Goal: Task Accomplishment & Management: Manage account settings

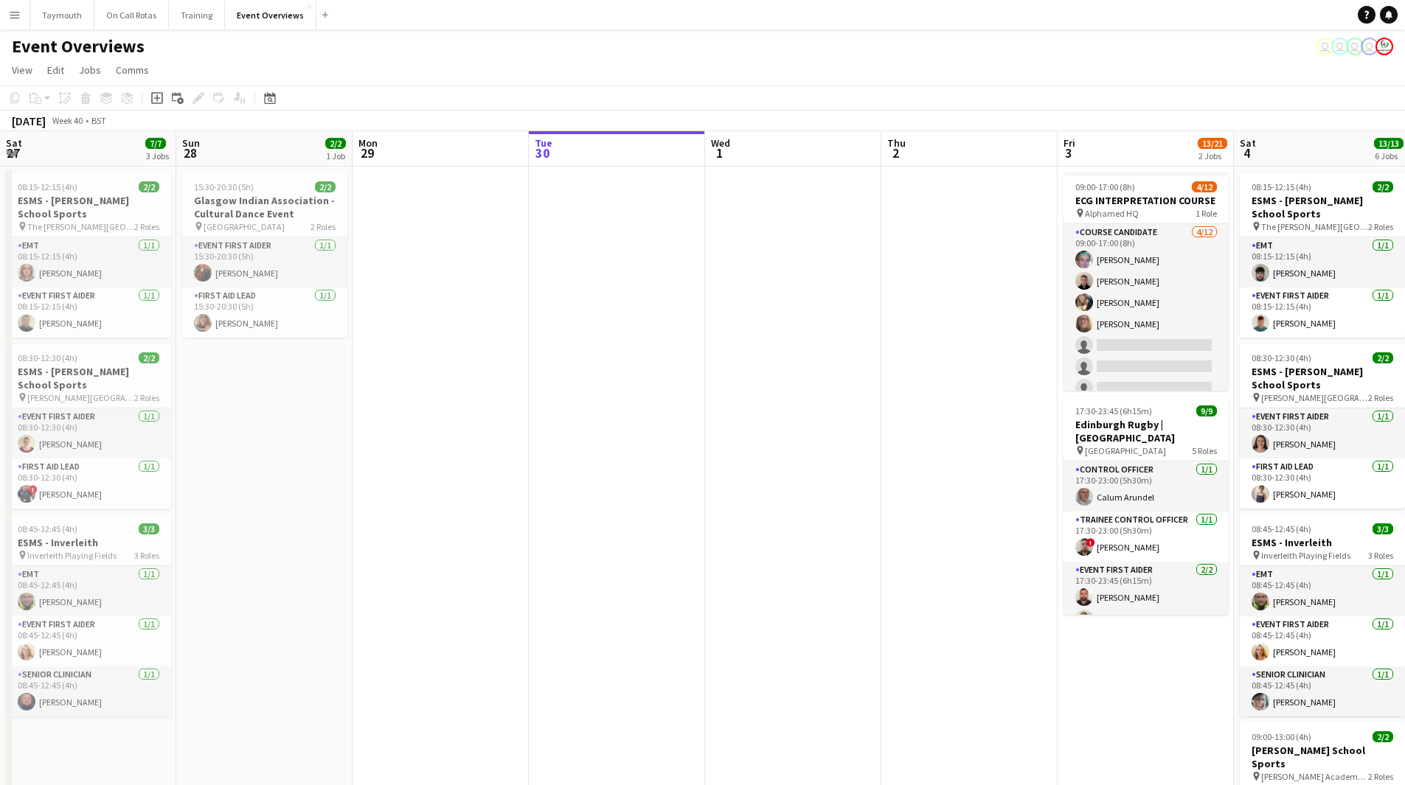
scroll to position [0, 428]
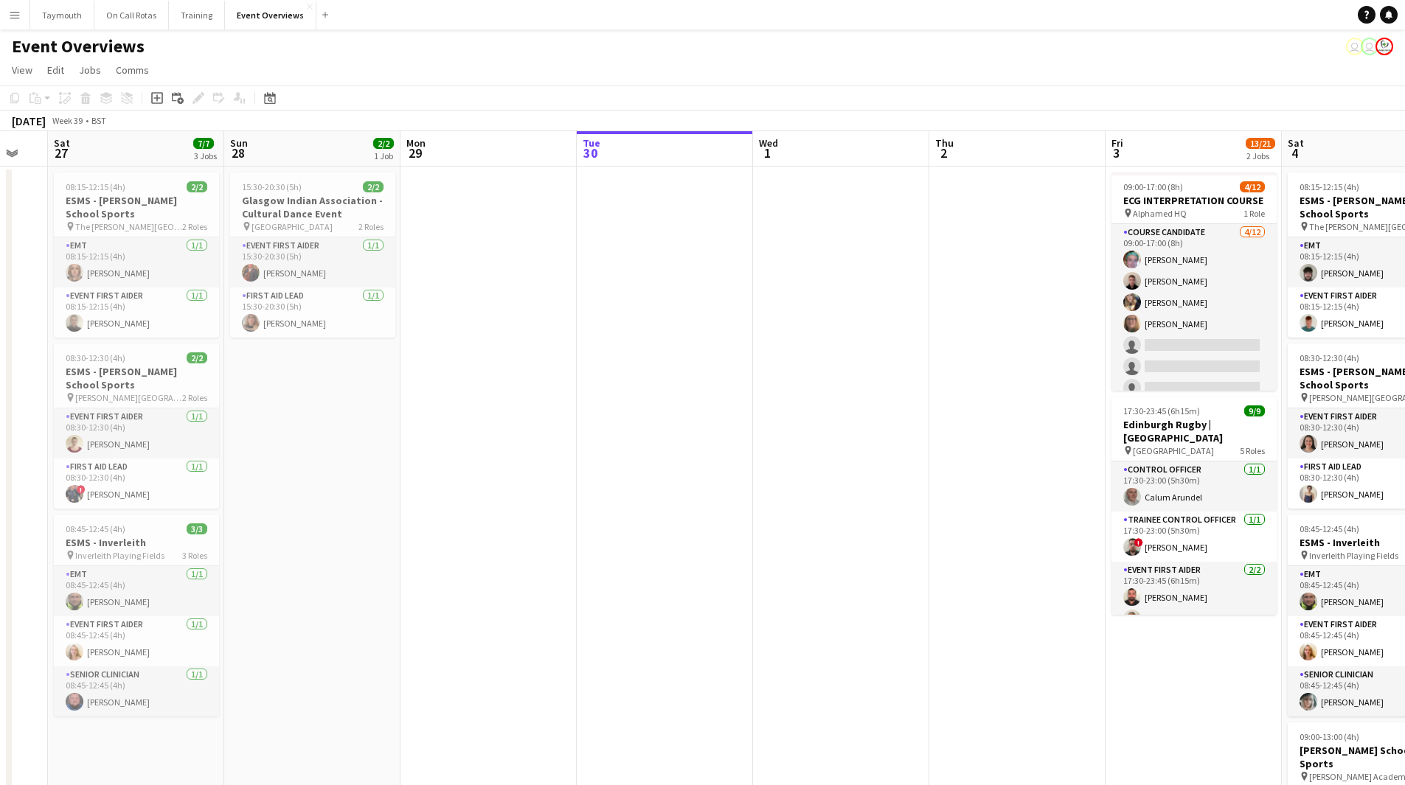
drag, startPoint x: 245, startPoint y: 326, endPoint x: 780, endPoint y: 332, distance: 535.3
click at [780, 332] on app-calendar-viewport "Thu 25 Fri 26 Sat 27 7/7 3 Jobs Sun 28 2/2 1 Job Mon 29 Tue 30 Wed 1 Thu 2 Fri …" at bounding box center [702, 698] width 1405 height 1135
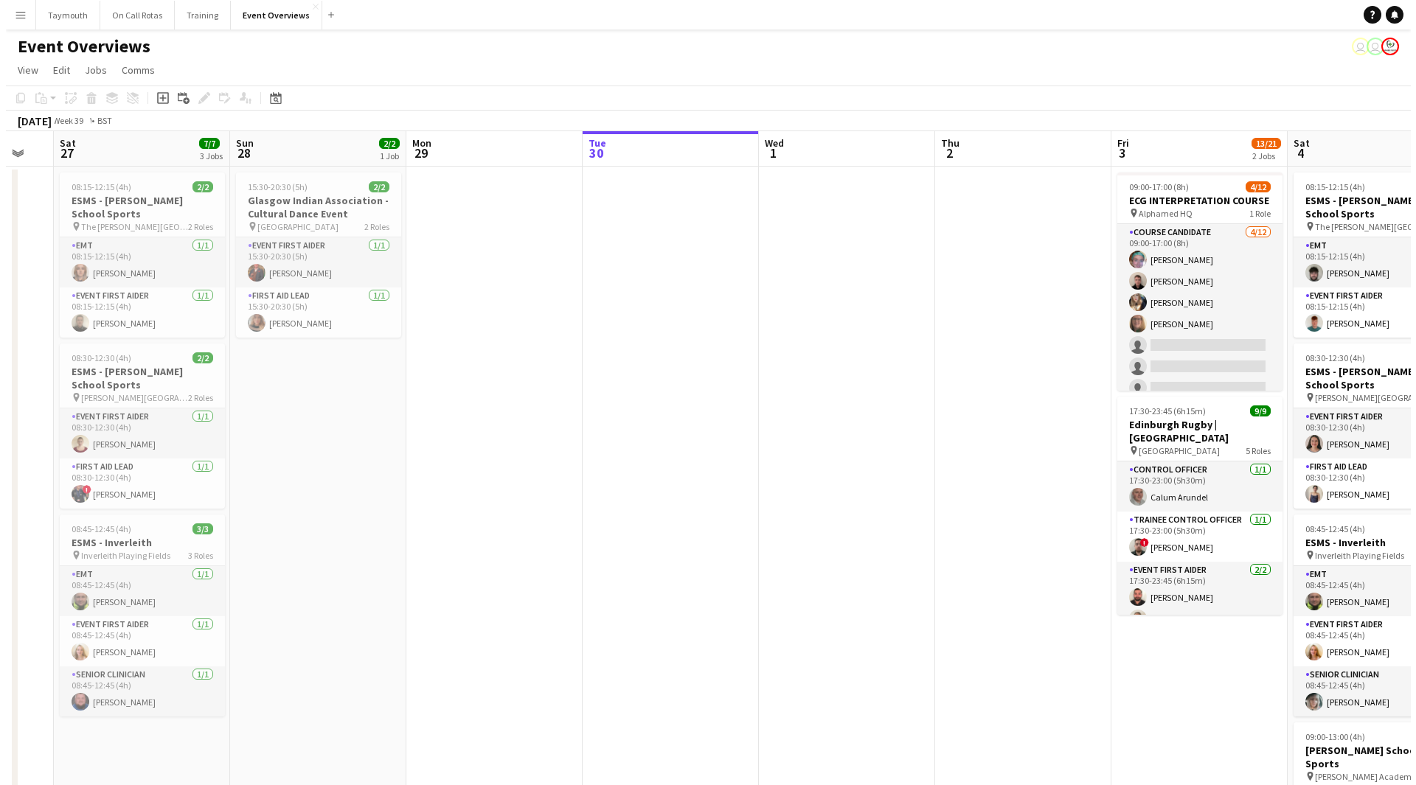
scroll to position [0, 421]
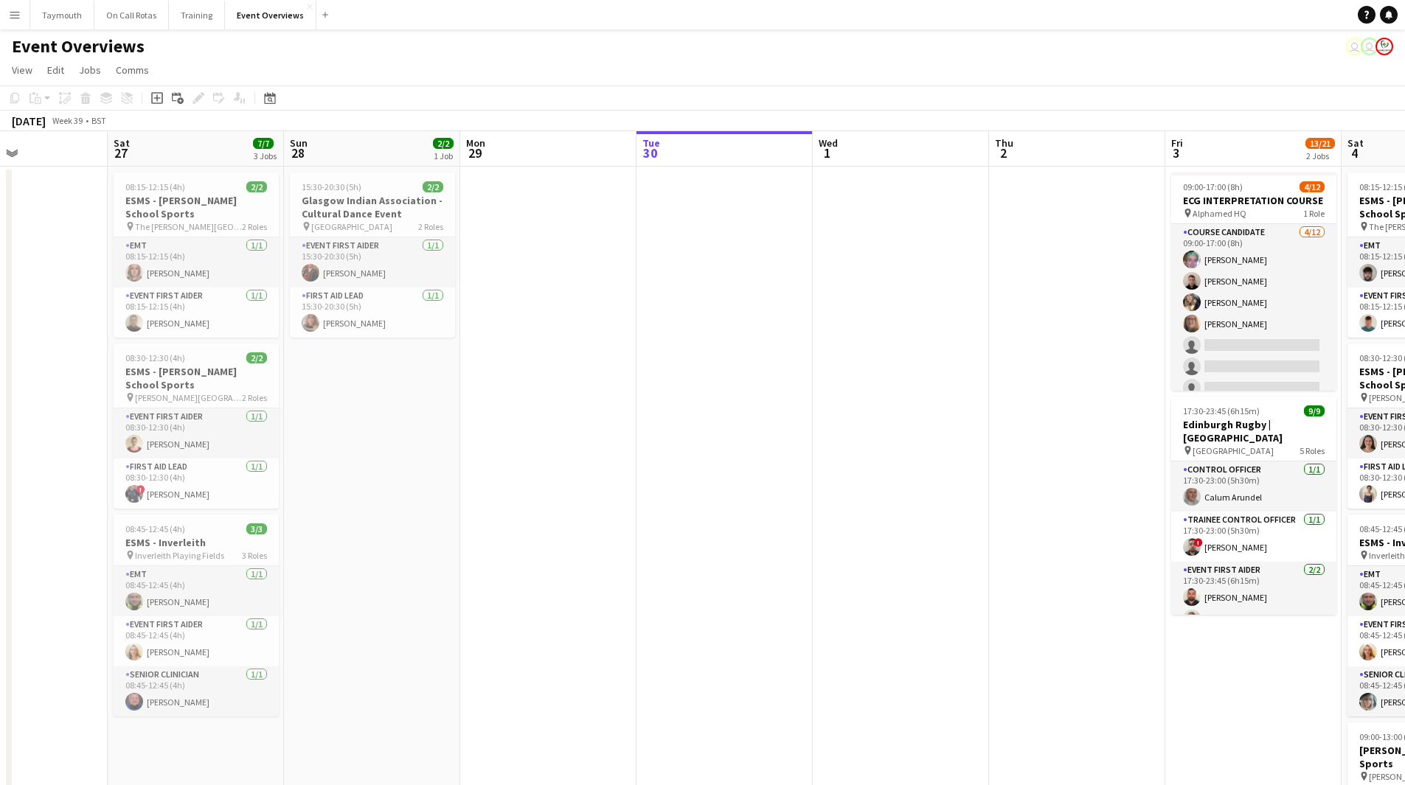
click at [28, 22] on button "Menu" at bounding box center [14, 14] width 29 height 29
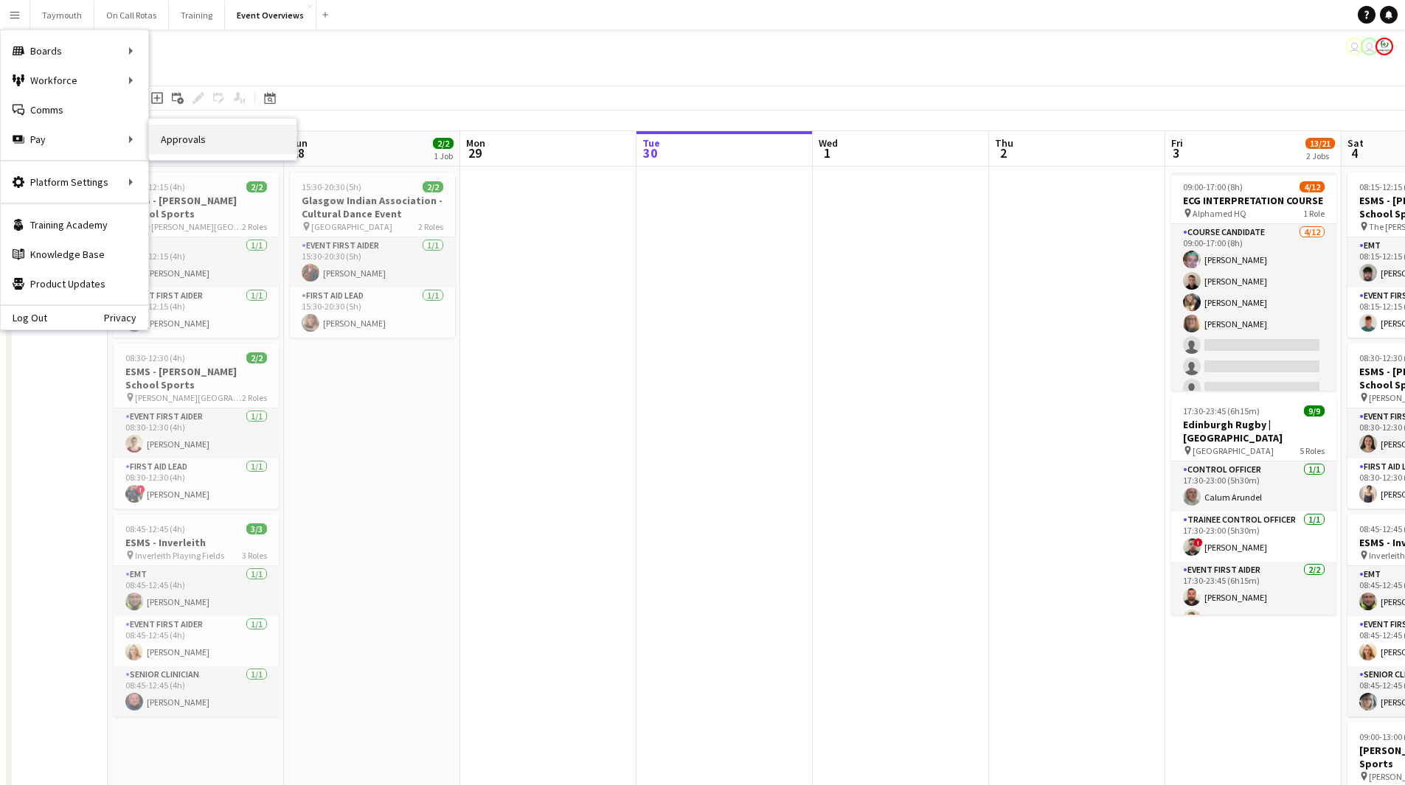
click at [234, 128] on link "Approvals" at bounding box center [222, 139] width 147 height 29
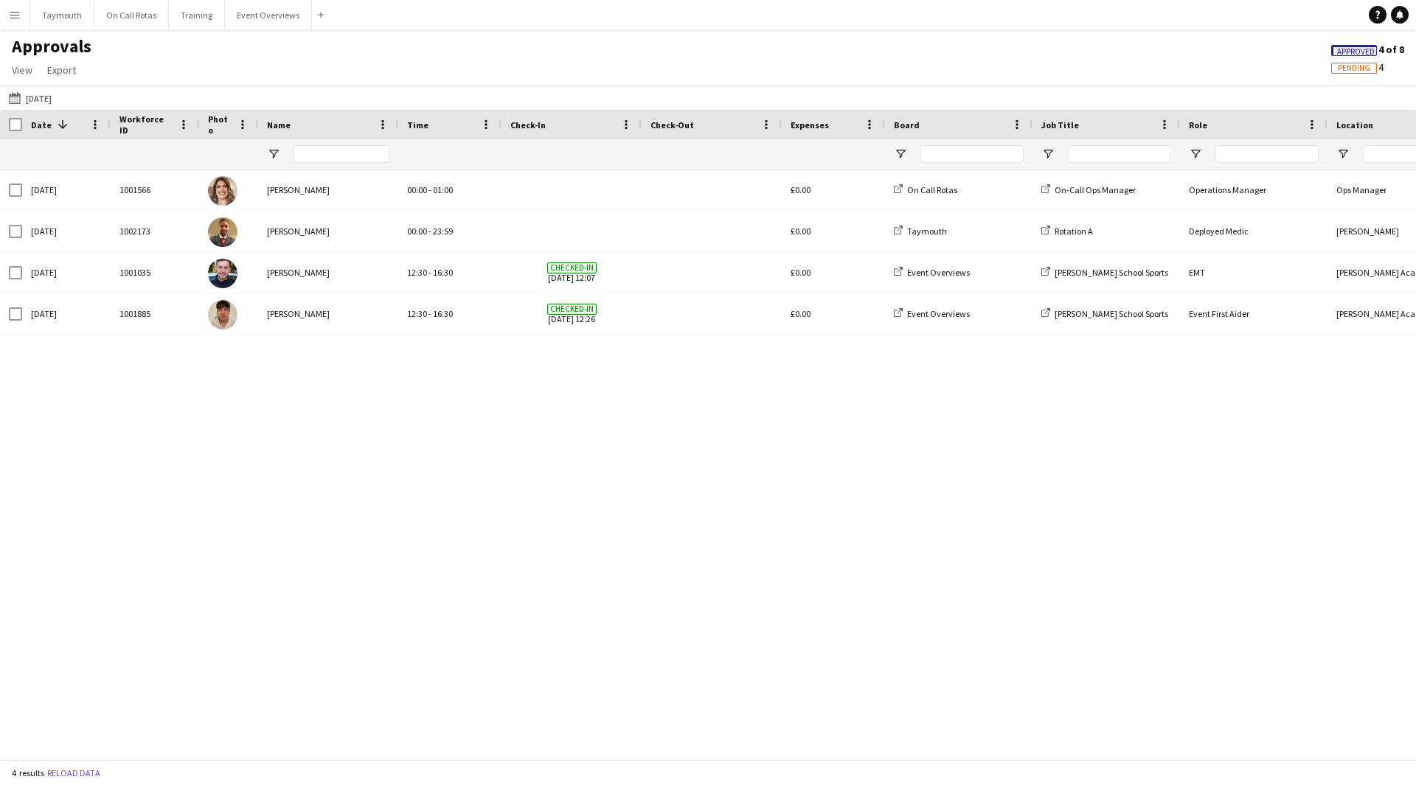
click at [1346, 72] on span "Pending" at bounding box center [1354, 68] width 32 height 10
click at [50, 104] on button "[DATE] [DATE]" at bounding box center [30, 98] width 49 height 18
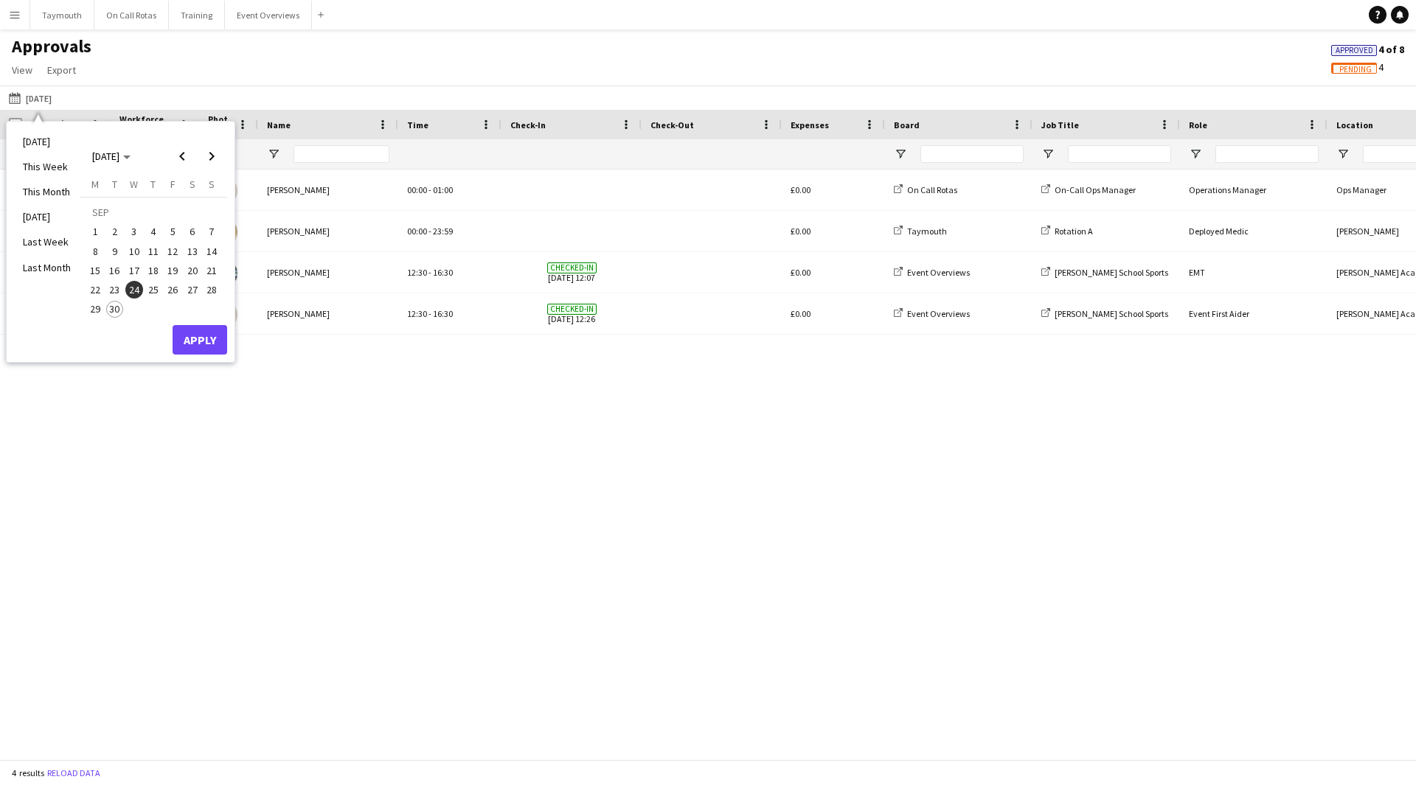
click at [152, 292] on span "25" at bounding box center [154, 290] width 18 height 18
click at [212, 293] on span "28" at bounding box center [212, 290] width 18 height 18
click at [213, 335] on button "Apply" at bounding box center [200, 339] width 55 height 29
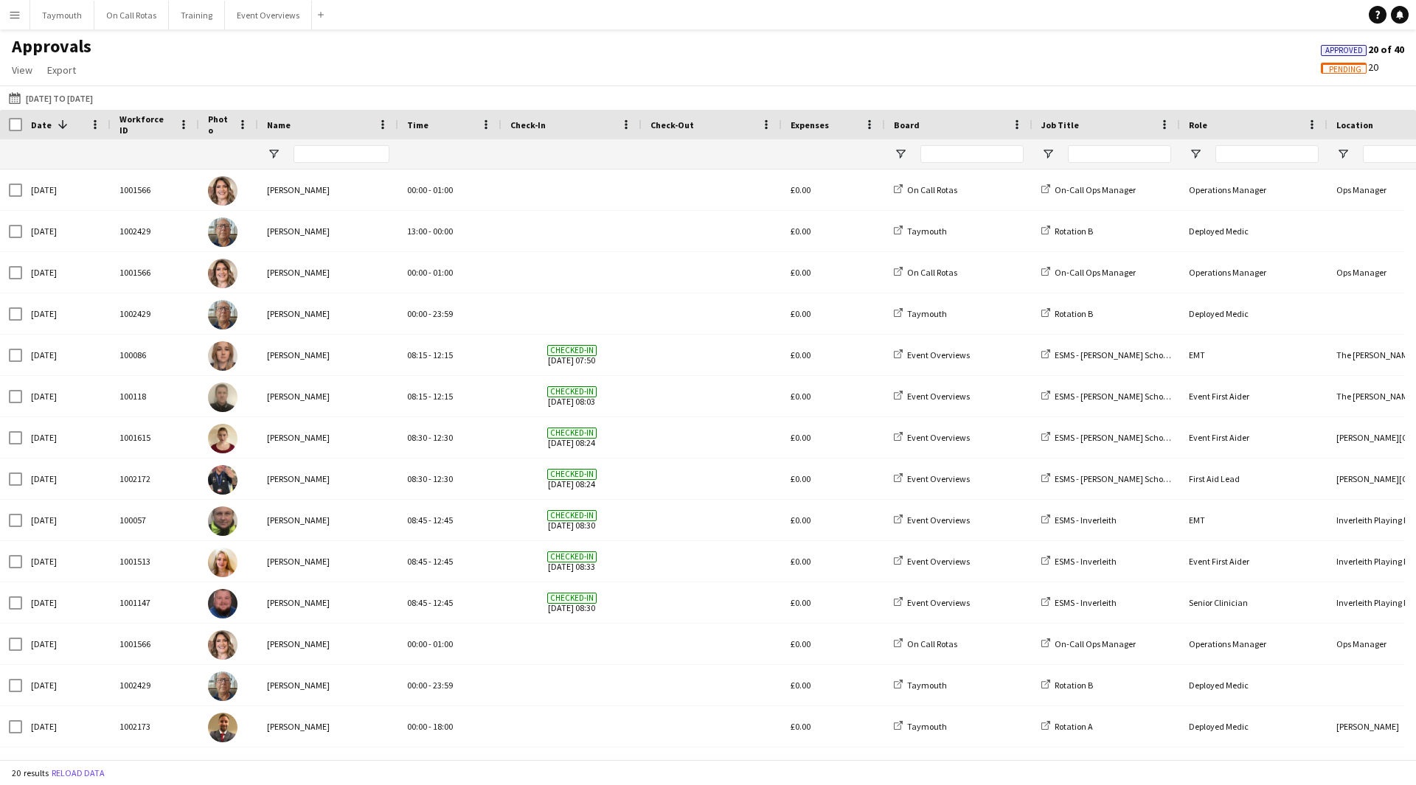
click at [1327, 73] on span "Pending" at bounding box center [1344, 68] width 46 height 11
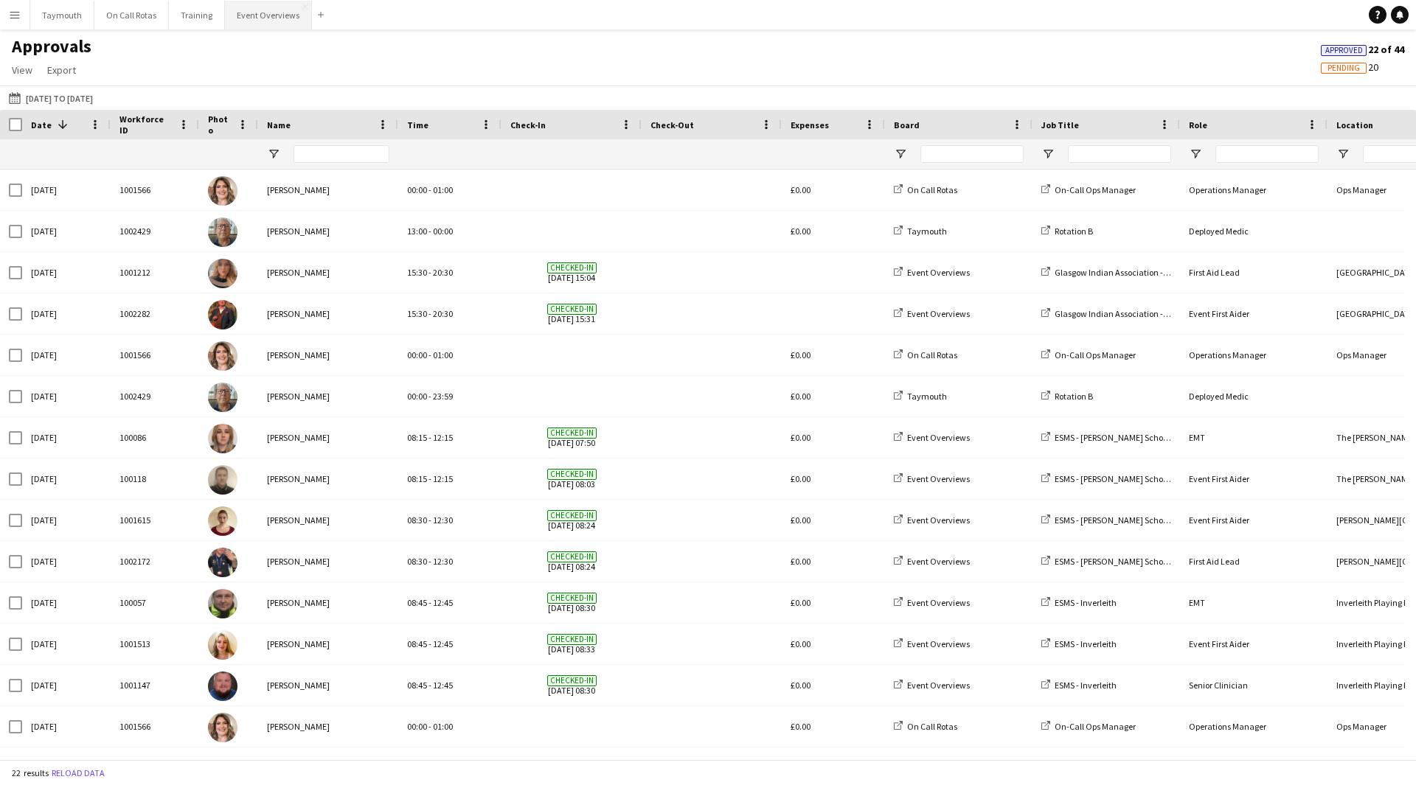
click at [272, 18] on button "Event Overviews Close" at bounding box center [268, 15] width 87 height 29
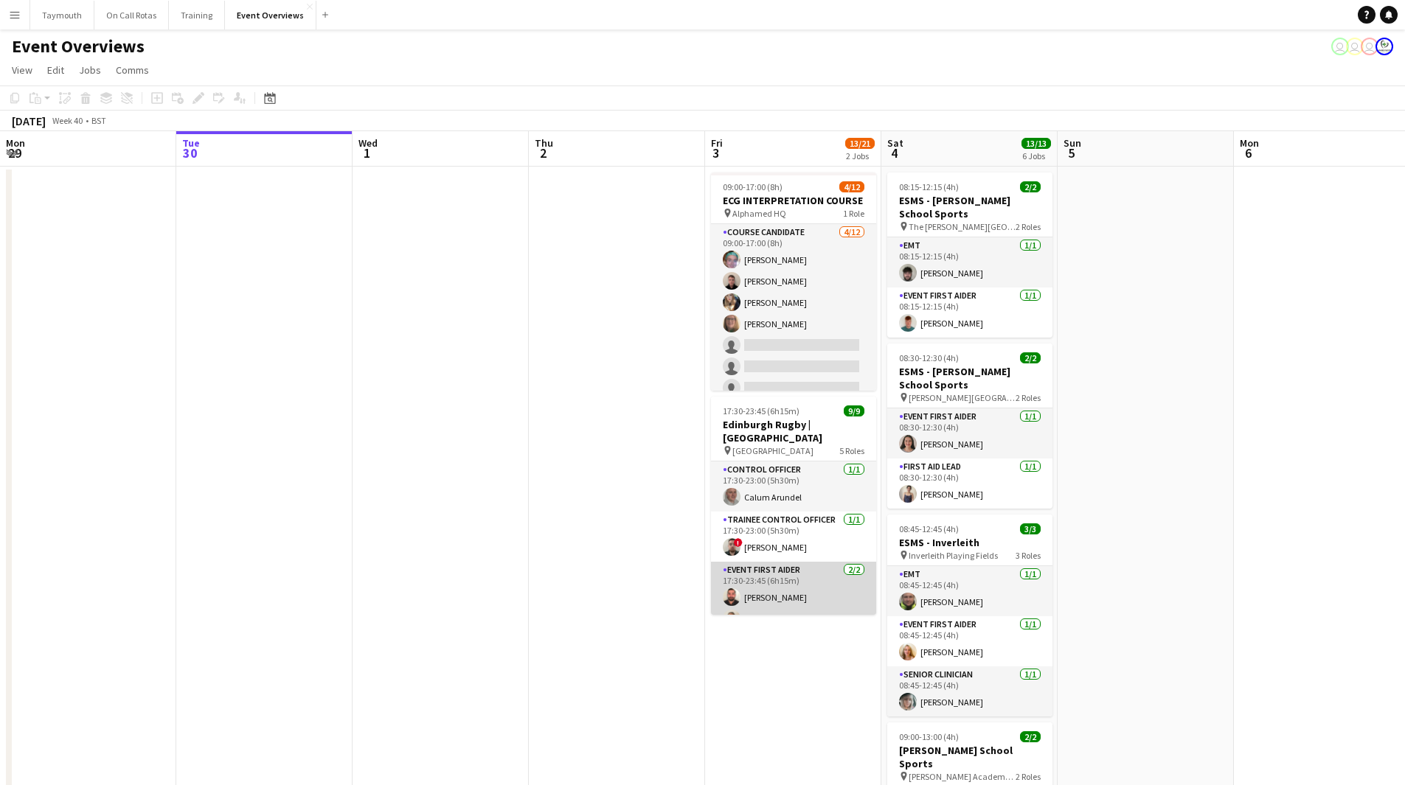
scroll to position [147, 0]
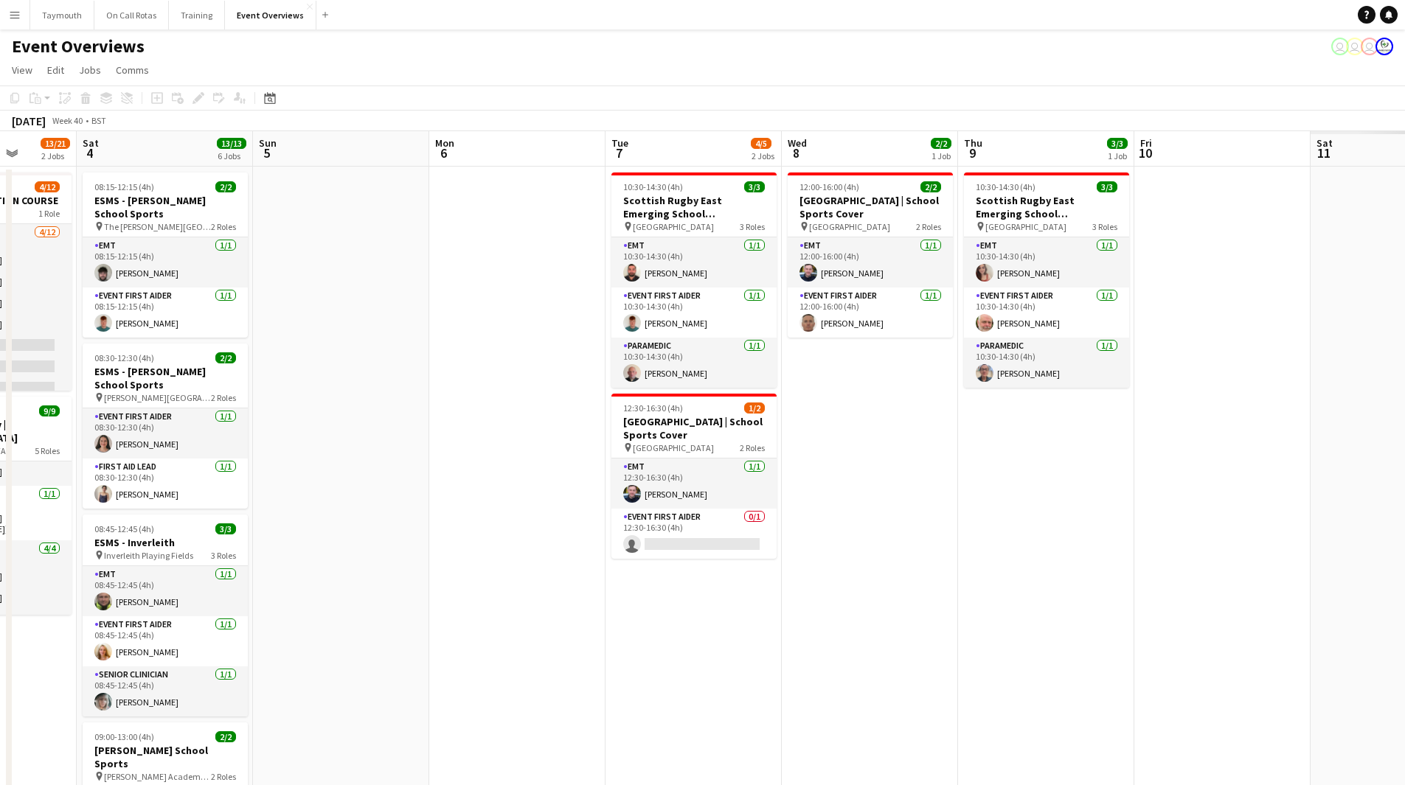
drag, startPoint x: 1144, startPoint y: 452, endPoint x: 465, endPoint y: 460, distance: 679.1
click at [338, 476] on app-calendar-viewport "Wed 1 Thu 2 Fri 3 13/21 2 Jobs Sat 4 13/13 6 Jobs Sun 5 Mon 6 Tue 7 4/5 2 Jobs …" at bounding box center [702, 698] width 1405 height 1135
drag, startPoint x: 408, startPoint y: 552, endPoint x: 366, endPoint y: 549, distance: 42.1
click at [366, 549] on app-calendar-viewport "Wed 1 Thu 2 Fri 3 13/21 2 Jobs Sat 4 13/13 6 Jobs Sun 5 Mon 6 Tue 7 4/5 2 Jobs …" at bounding box center [702, 698] width 1405 height 1135
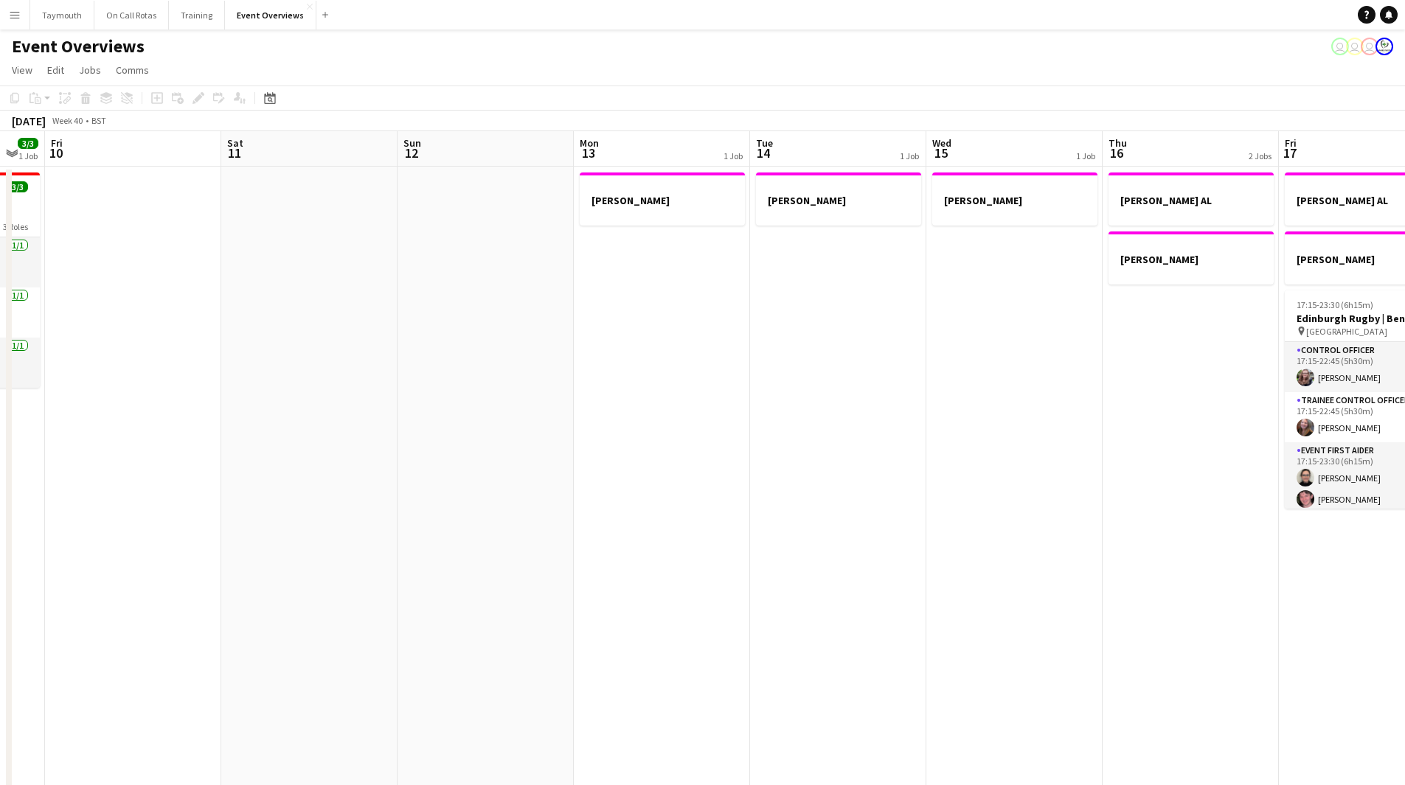
drag, startPoint x: 382, startPoint y: 551, endPoint x: 449, endPoint y: 539, distance: 68.1
click at [81, 541] on app-calendar-viewport "Tue 7 4/5 2 Jobs Wed 8 2/2 1 Job Thu 9 3/3 1 Job Fri 10 Sat 11 Sun 12 Mon 13 1 …" at bounding box center [702, 698] width 1405 height 1135
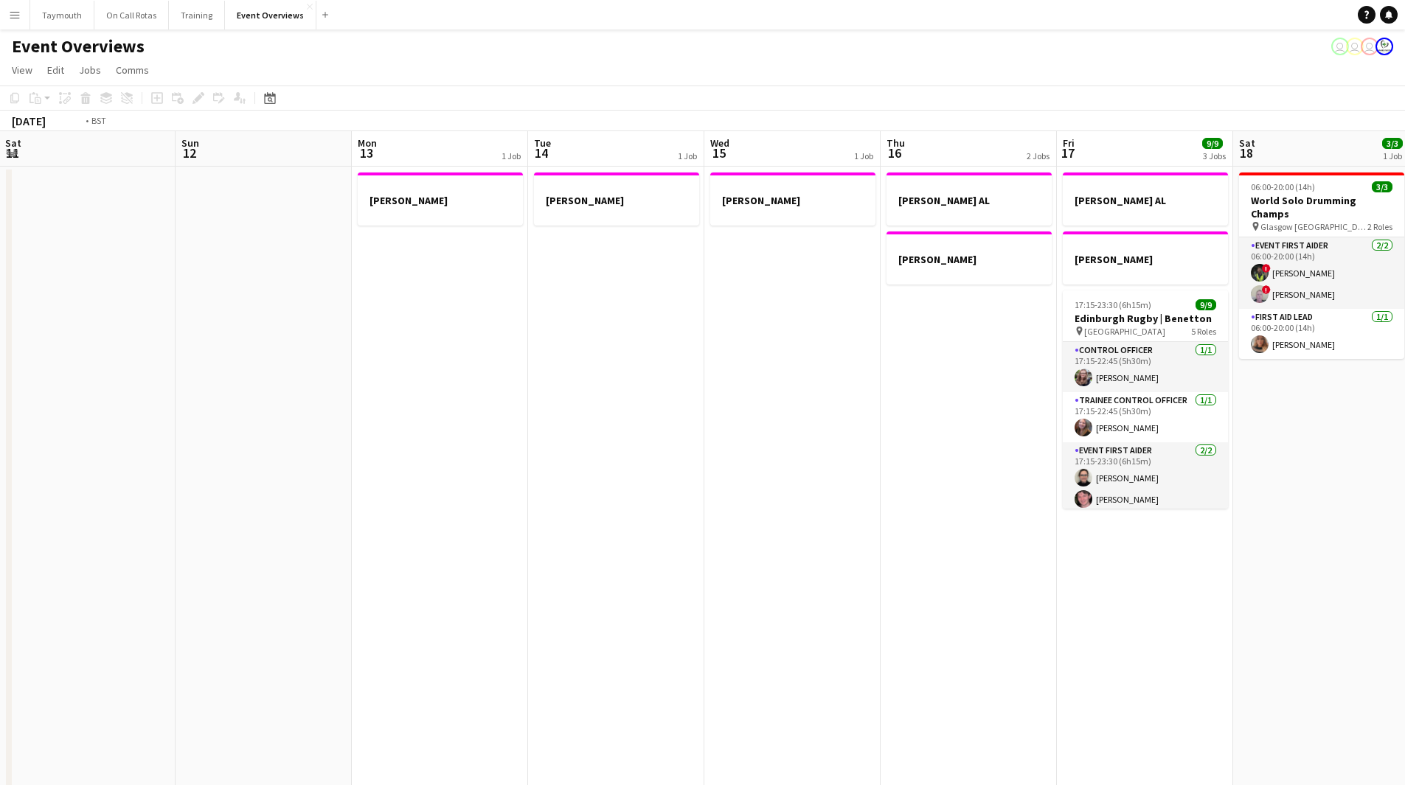
drag, startPoint x: 751, startPoint y: 550, endPoint x: 372, endPoint y: 564, distance: 380.0
click at [364, 565] on app-calendar-viewport "Wed 8 2/2 1 Job Thu 9 3/3 1 Job Fri 10 Sat 11 Sun 12 Mon 13 1 Job Tue 14 1 Job …" at bounding box center [702, 698] width 1405 height 1135
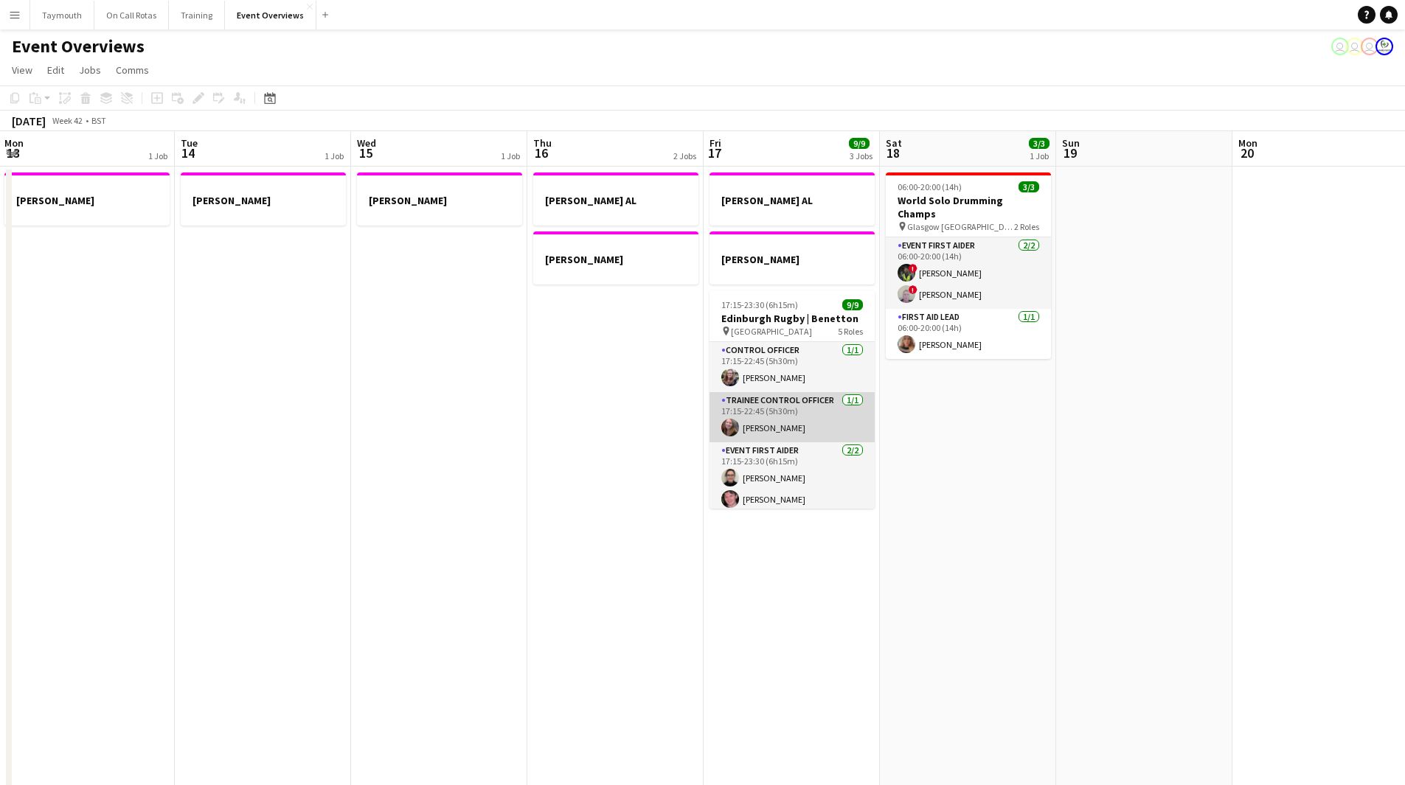
scroll to position [170, 0]
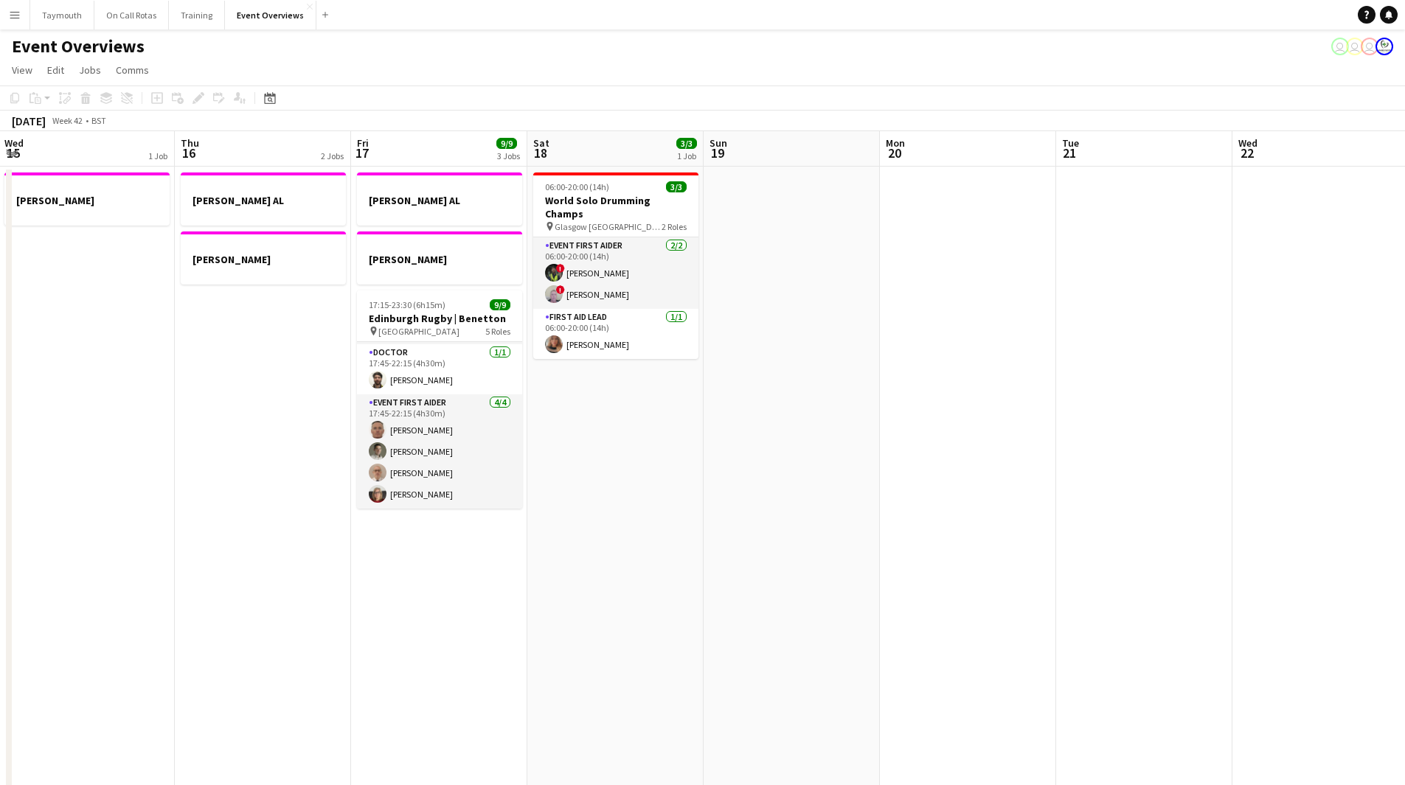
drag, startPoint x: 960, startPoint y: 476, endPoint x: 529, endPoint y: 433, distance: 433.5
click at [377, 439] on app-calendar-viewport "Sun 12 Mon 13 1 Job Tue 14 1 Job Wed 15 1 Job Thu 16 2 Jobs Fri 17 9/9 3 Jobs S…" at bounding box center [702, 698] width 1405 height 1135
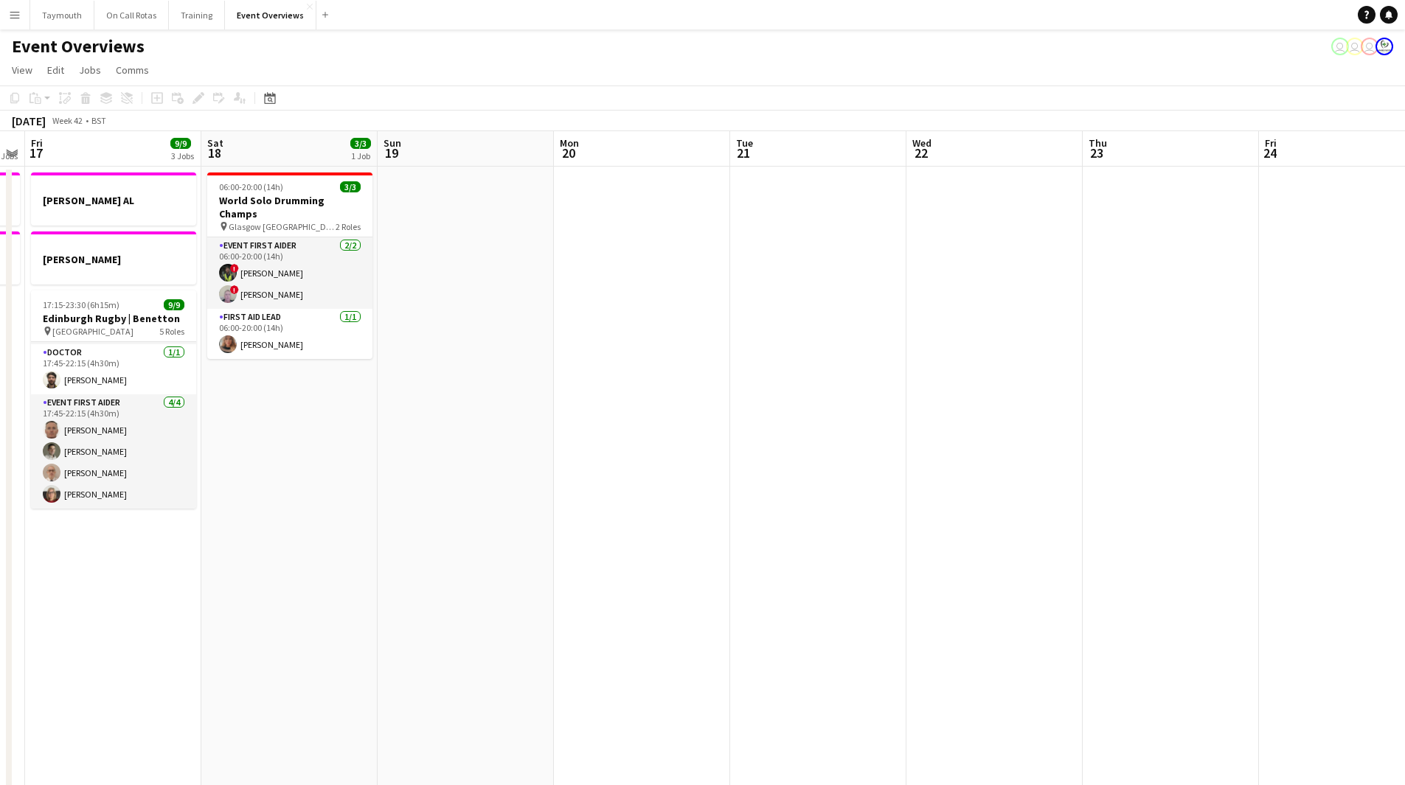
drag, startPoint x: 793, startPoint y: 442, endPoint x: 352, endPoint y: 405, distance: 442.5
click at [295, 413] on app-calendar-viewport "Tue 14 1 Job Wed 15 1 Job Thu 16 2 Jobs Fri 17 9/9 3 Jobs Sat 18 3/3 1 Job Sun …" at bounding box center [702, 698] width 1405 height 1135
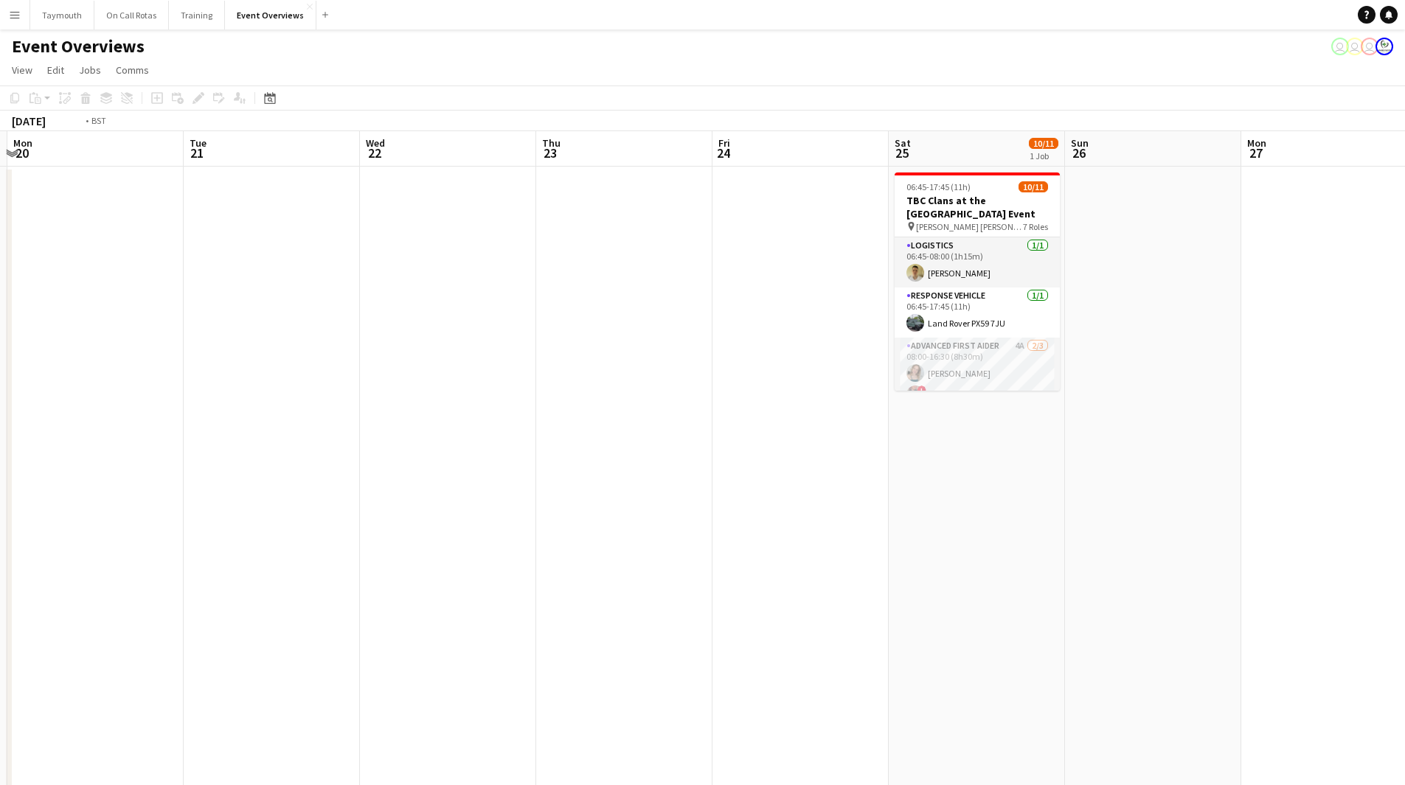
drag, startPoint x: 698, startPoint y: 405, endPoint x: 404, endPoint y: 408, distance: 294.2
click at [403, 408] on app-calendar-viewport "Fri 17 9/9 3 Jobs Sat 18 3/3 1 Job Sun 19 Mon 20 Tue 21 Wed 22 Thu 23 Fri 24 Sa…" at bounding box center [702, 698] width 1405 height 1135
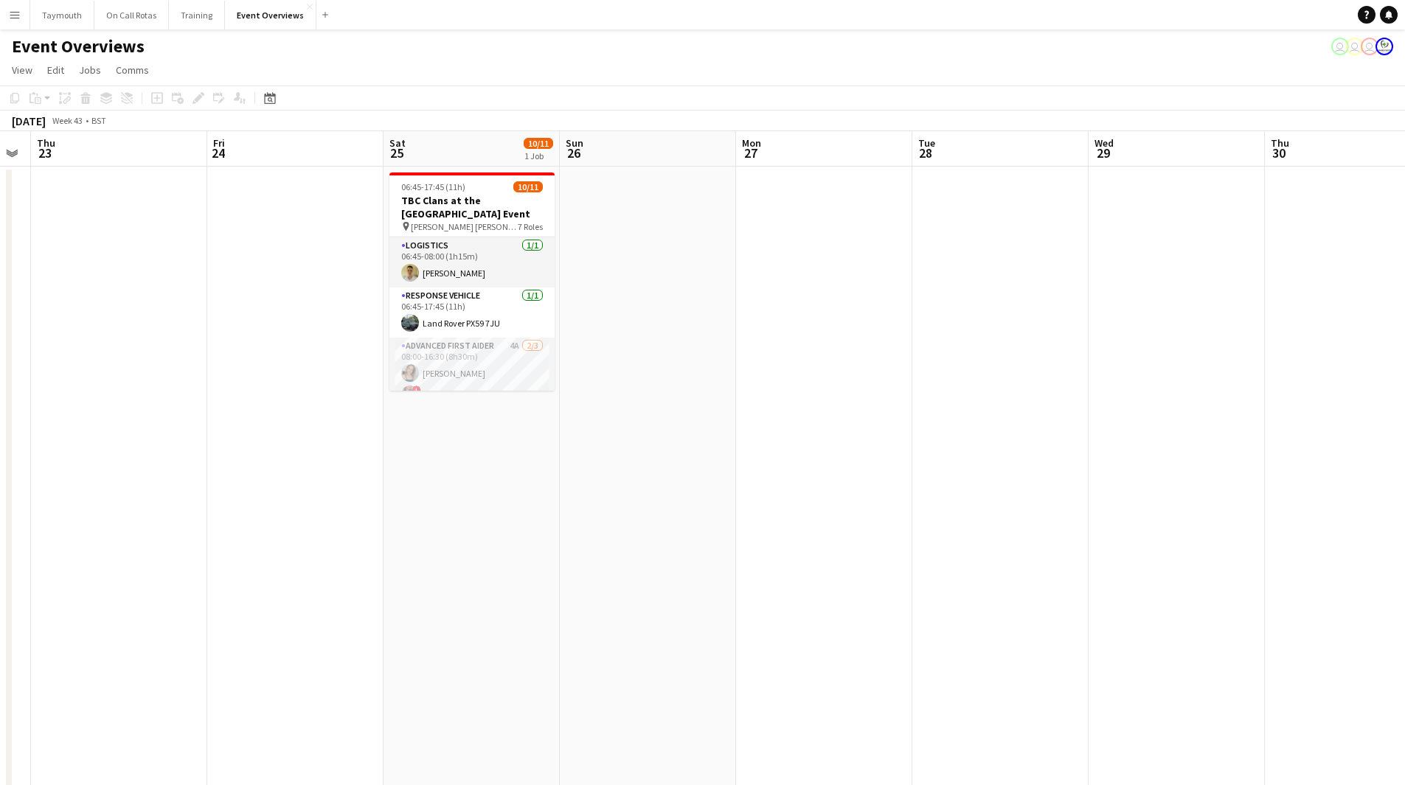
drag, startPoint x: 906, startPoint y: 435, endPoint x: 280, endPoint y: 448, distance: 626.1
click at [135, 447] on app-calendar-viewport "Sun 19 Mon 20 Tue 21 Wed 22 Thu 23 Fri 24 Sat 25 10/11 1 Job Sun 26 Mon 27 Tue …" at bounding box center [702, 698] width 1405 height 1135
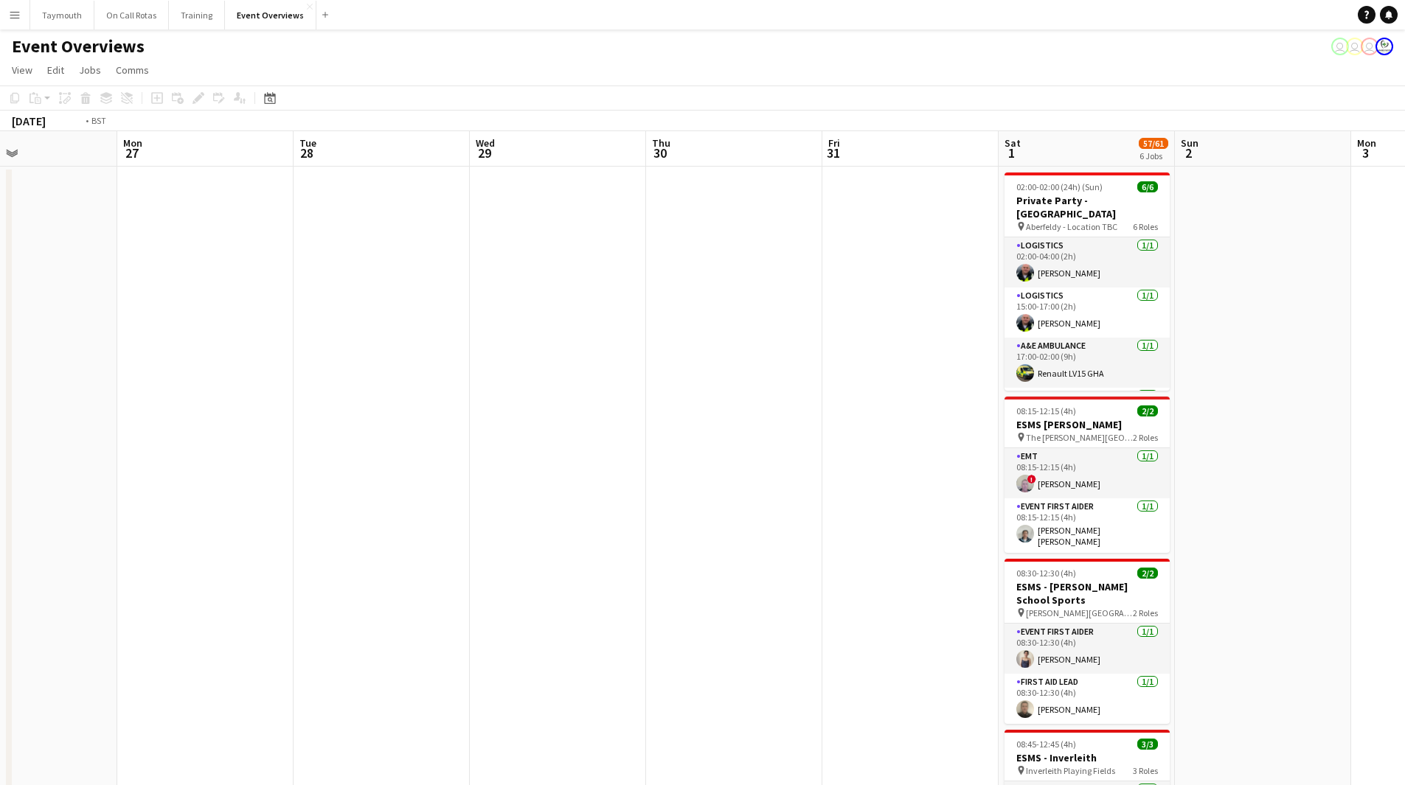
drag, startPoint x: 583, startPoint y: 462, endPoint x: 319, endPoint y: 453, distance: 263.4
click at [305, 464] on app-calendar-viewport "Thu 23 Fri 24 Sat 25 10/11 1 Job Sun 26 Mon 27 Tue 28 Wed 29 Thu 30 Fri 31 Sat …" at bounding box center [702, 743] width 1405 height 1225
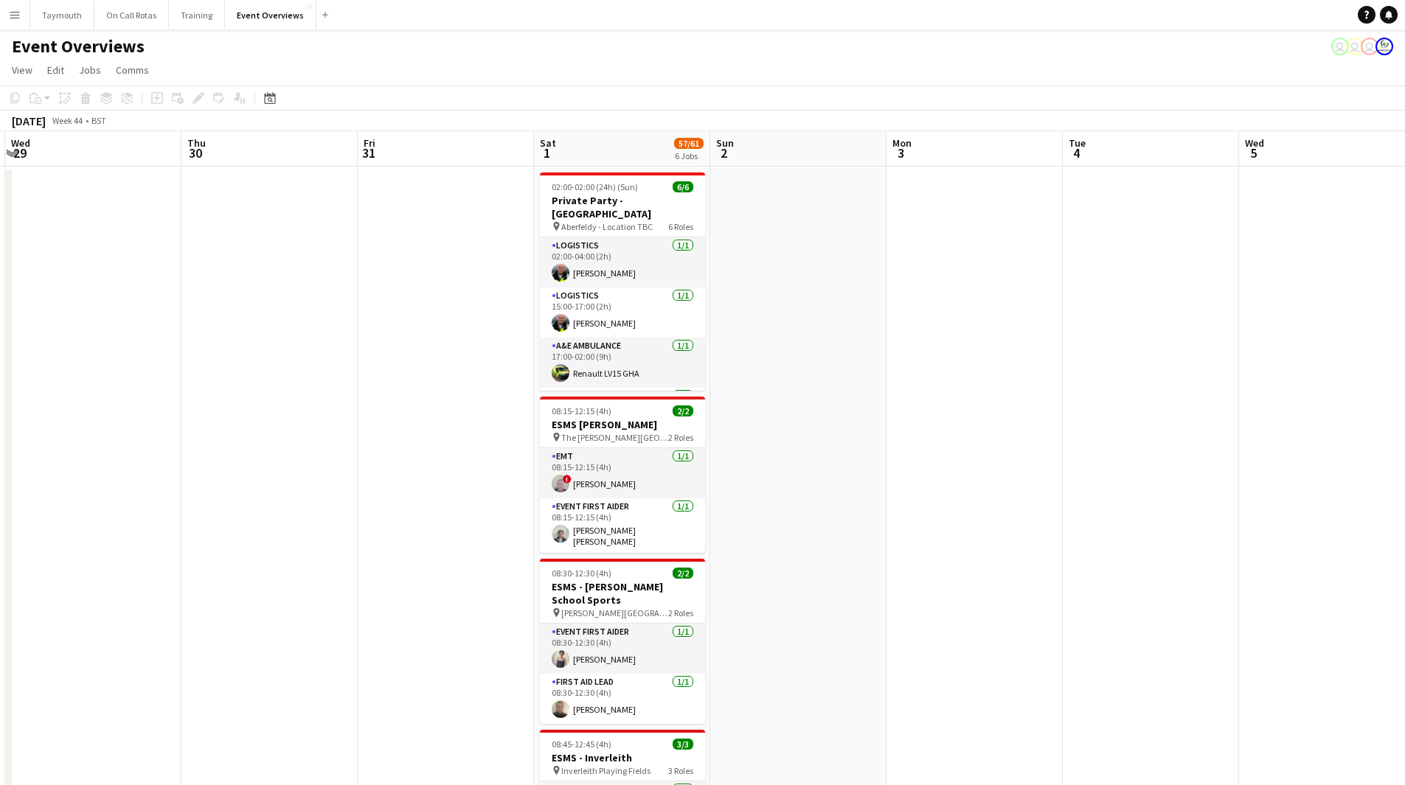
click at [121, 472] on app-calendar-viewport "Sun 26 Mon 27 Tue 28 Wed 29 Thu 30 Fri 31 Sat 1 57/61 6 Jobs Sun 2 Mon 3 Tue 4 …" at bounding box center [702, 743] width 1405 height 1225
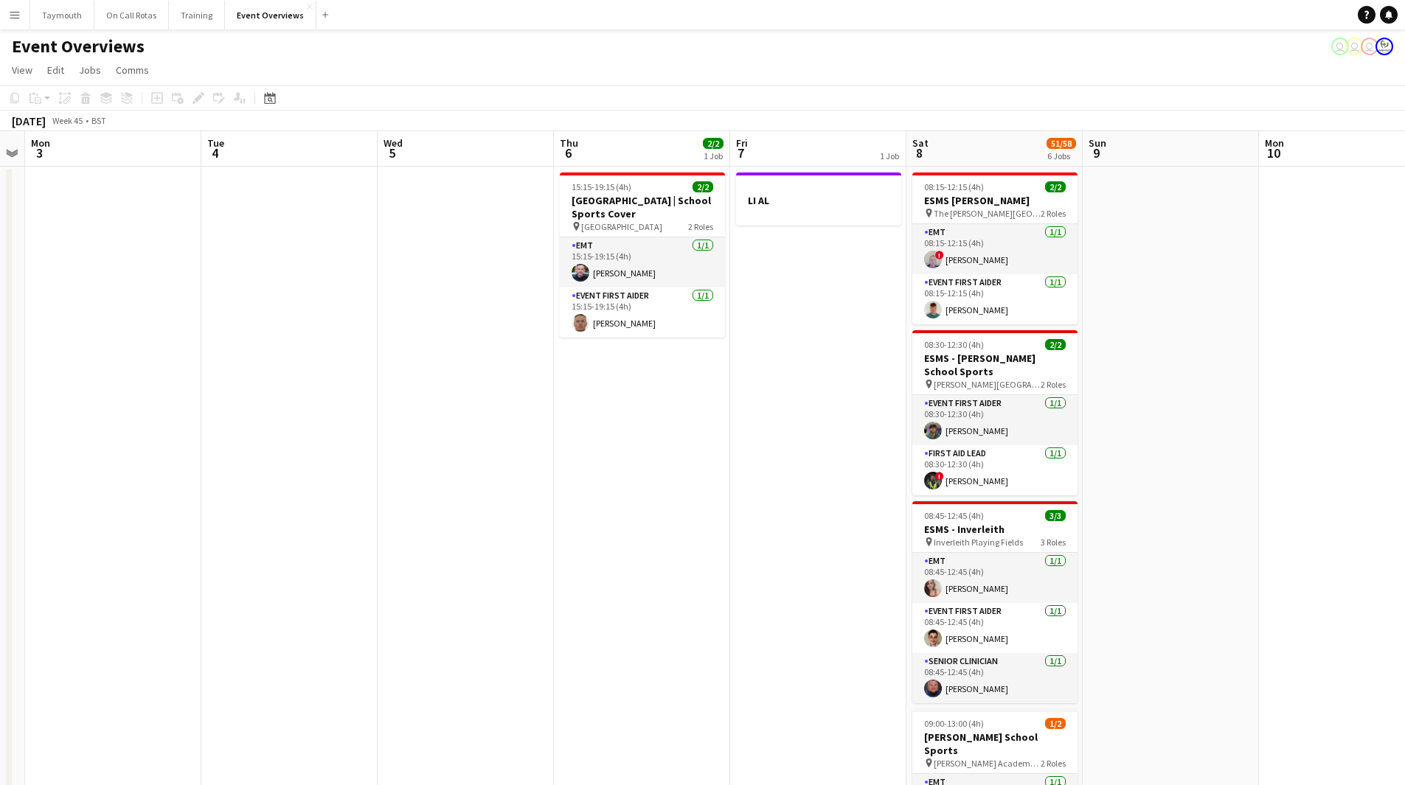
drag, startPoint x: 854, startPoint y: 481, endPoint x: 205, endPoint y: 488, distance: 648.9
click at [195, 497] on app-calendar-viewport "Fri 31 Sat 1 57/61 6 Jobs Sun 2 Mon 3 Tue 4 Wed 5 Thu 6 2/2 1 Job Fri 7 1 Job S…" at bounding box center [702, 743] width 1405 height 1225
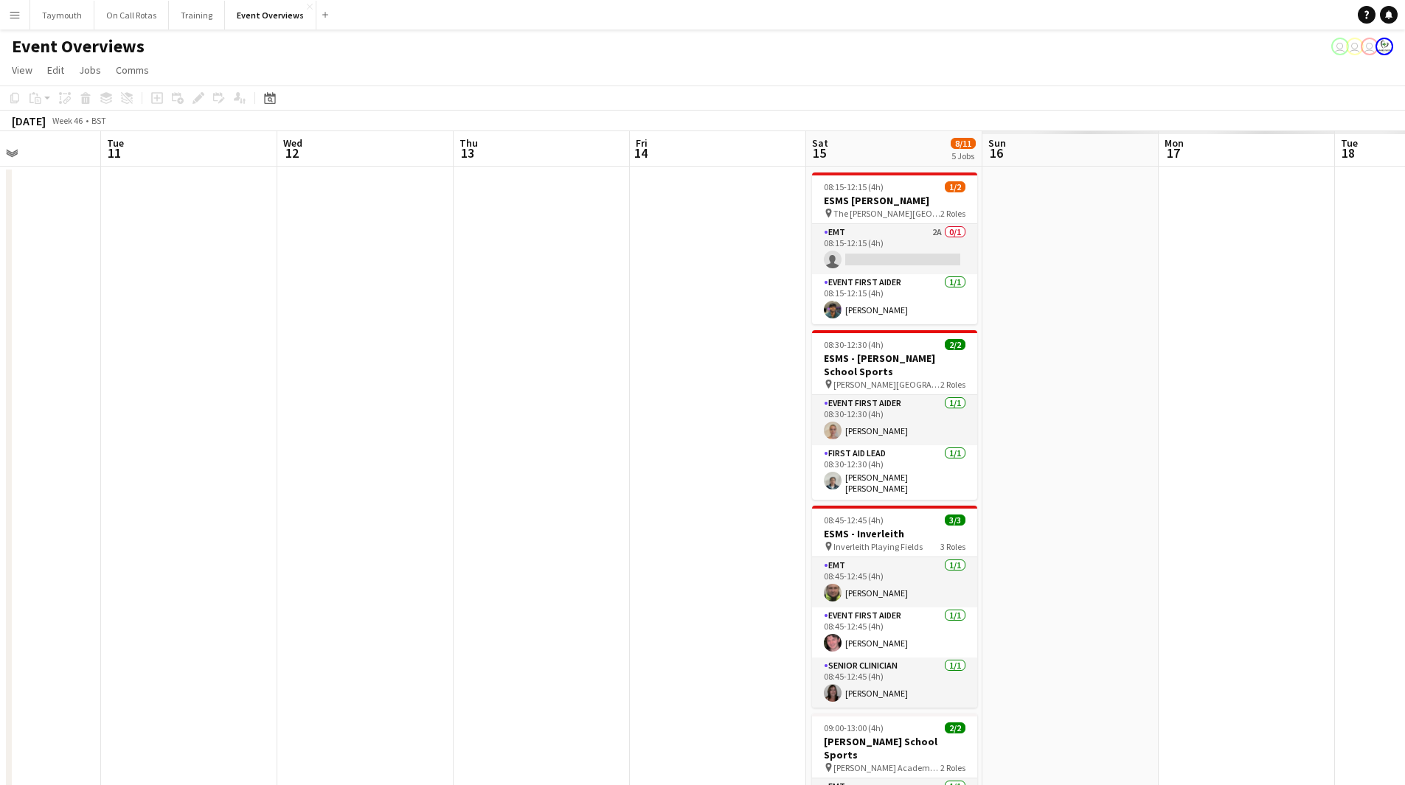
drag, startPoint x: -63, startPoint y: 494, endPoint x: 316, endPoint y: 474, distance: 379.5
click at [0, 493] on html "Menu Boards Boards Boards All jobs Status Workforce Workforce My Workforce Recr…" at bounding box center [702, 678] width 1405 height 1357
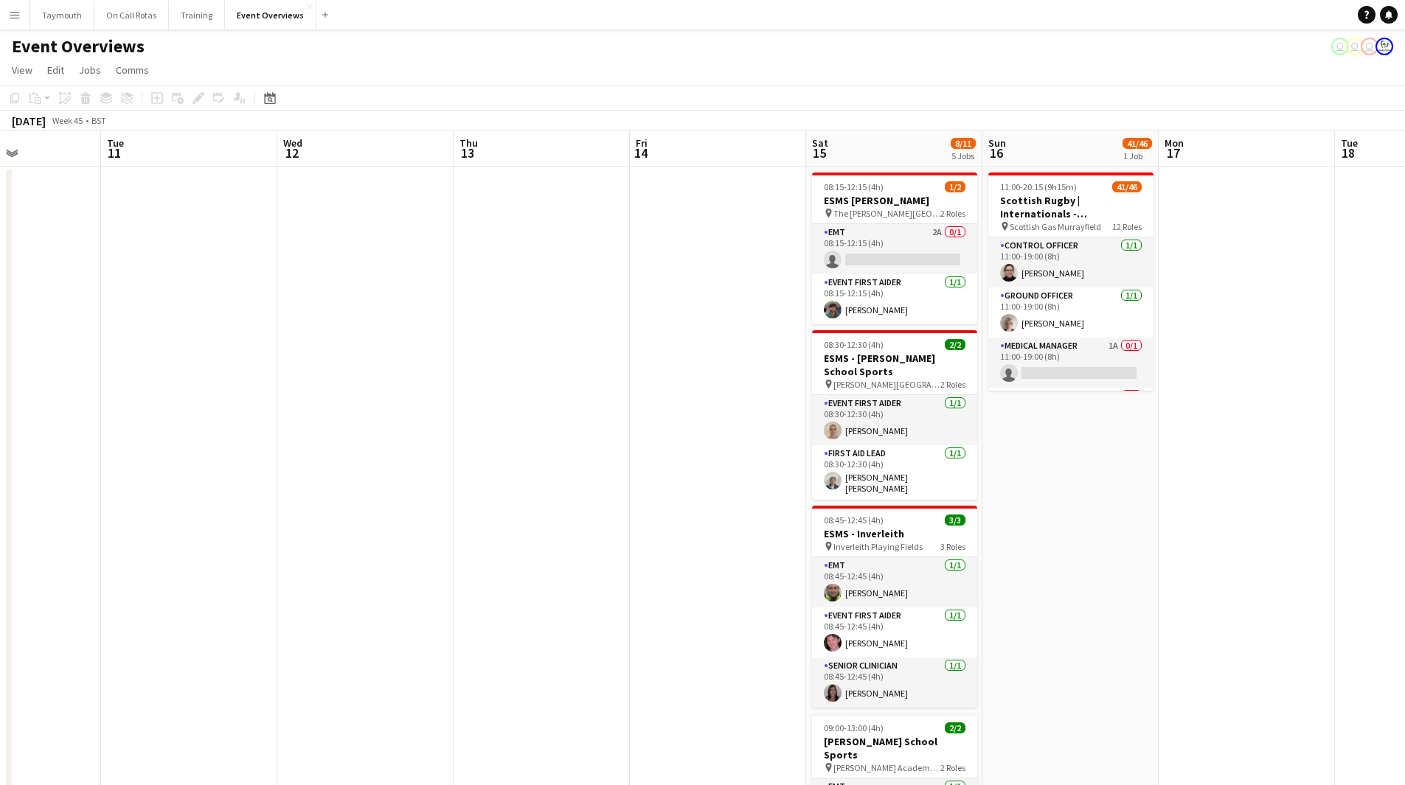
scroll to position [0, 455]
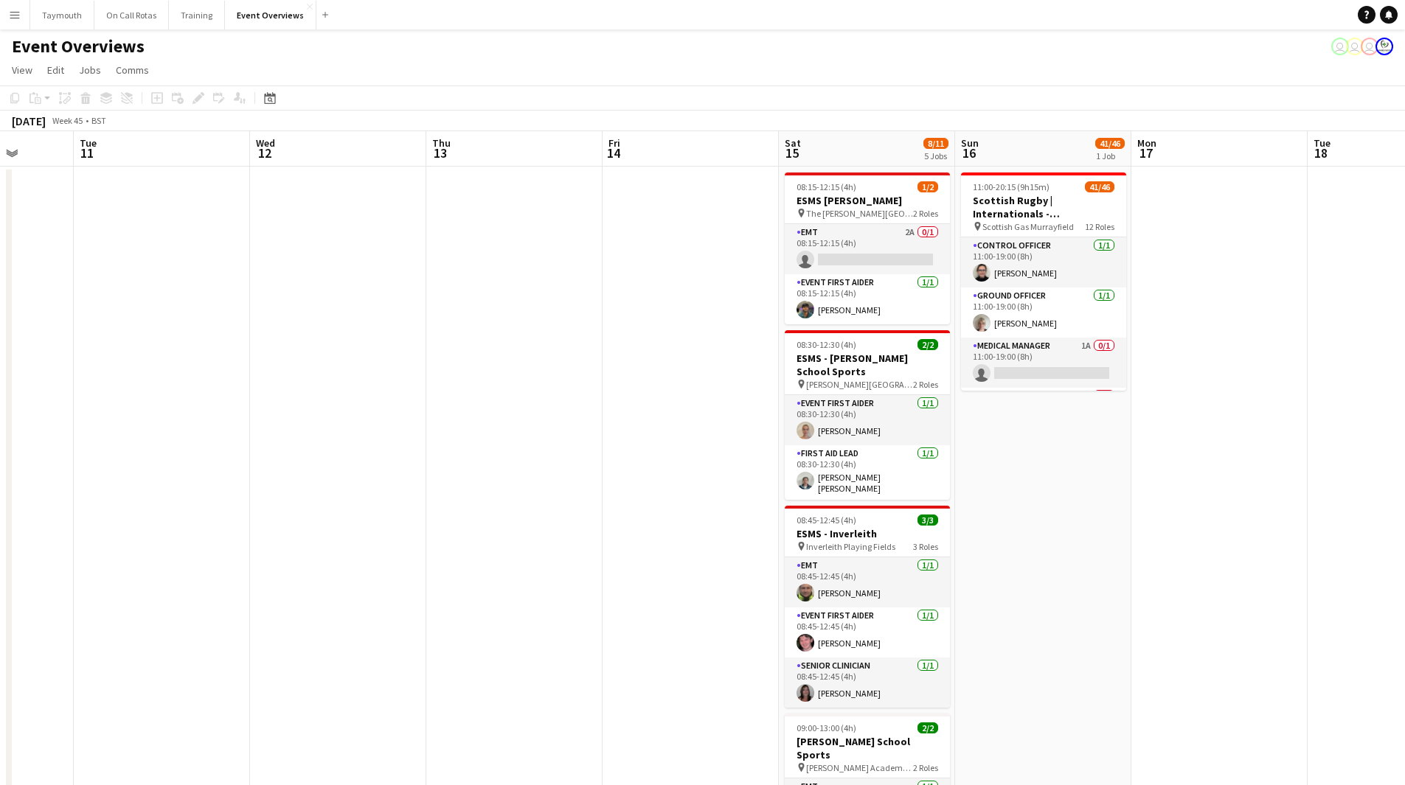
click at [178, 497] on app-calendar-viewport "Sat 8 51/58 6 Jobs Sun 9 Mon 10 Tue 11 Wed 12 Thu 13 Fri 14 Sat 15 8/11 5 Jobs …" at bounding box center [702, 743] width 1405 height 1225
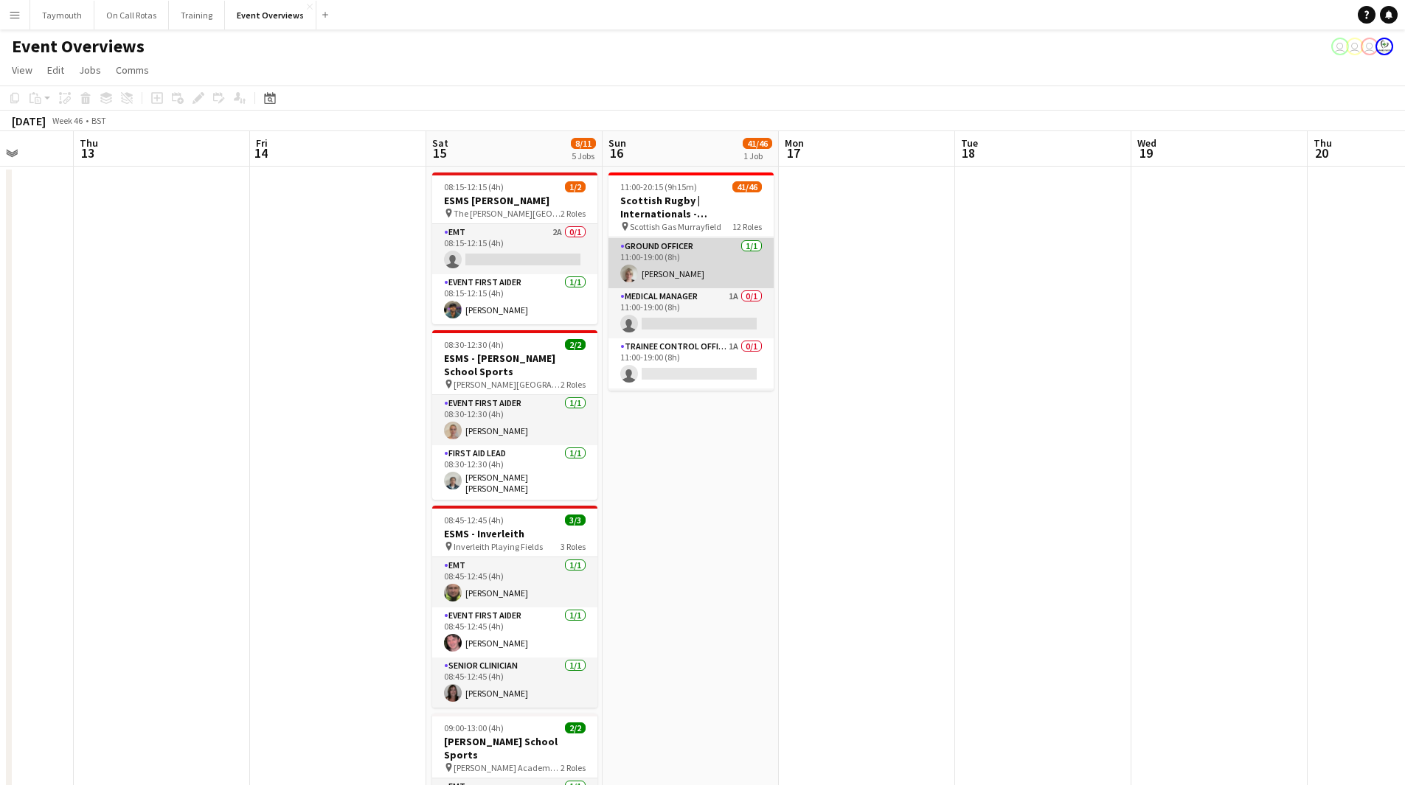
scroll to position [74, 0]
click at [694, 305] on app-card-role "Medical Manager 1A 0/1 11:00-19:00 (8h) single-neutral-actions" at bounding box center [690, 289] width 165 height 50
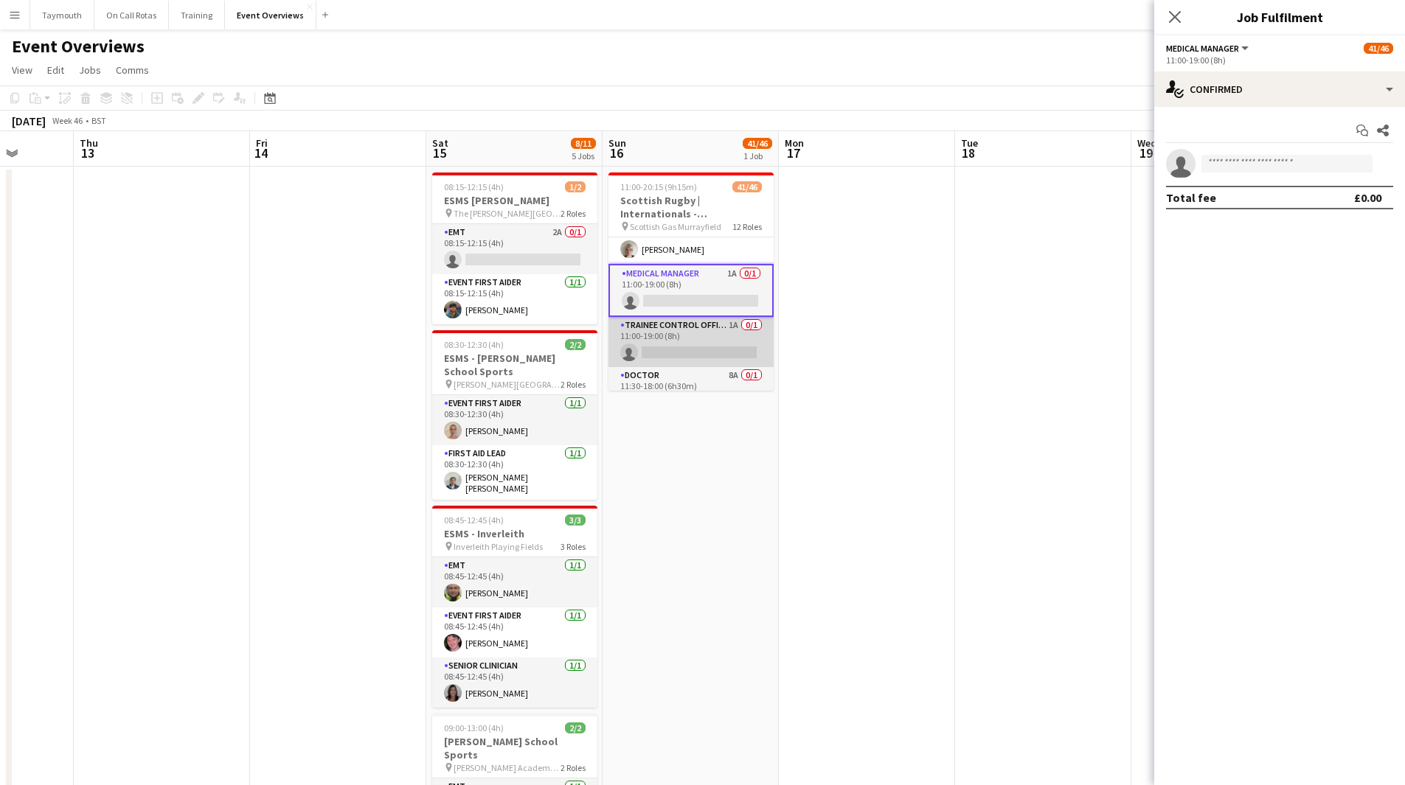
click at [697, 332] on app-card-role "Trainee Control Officer 1A 0/1 11:00-19:00 (8h) single-neutral-actions" at bounding box center [690, 342] width 165 height 50
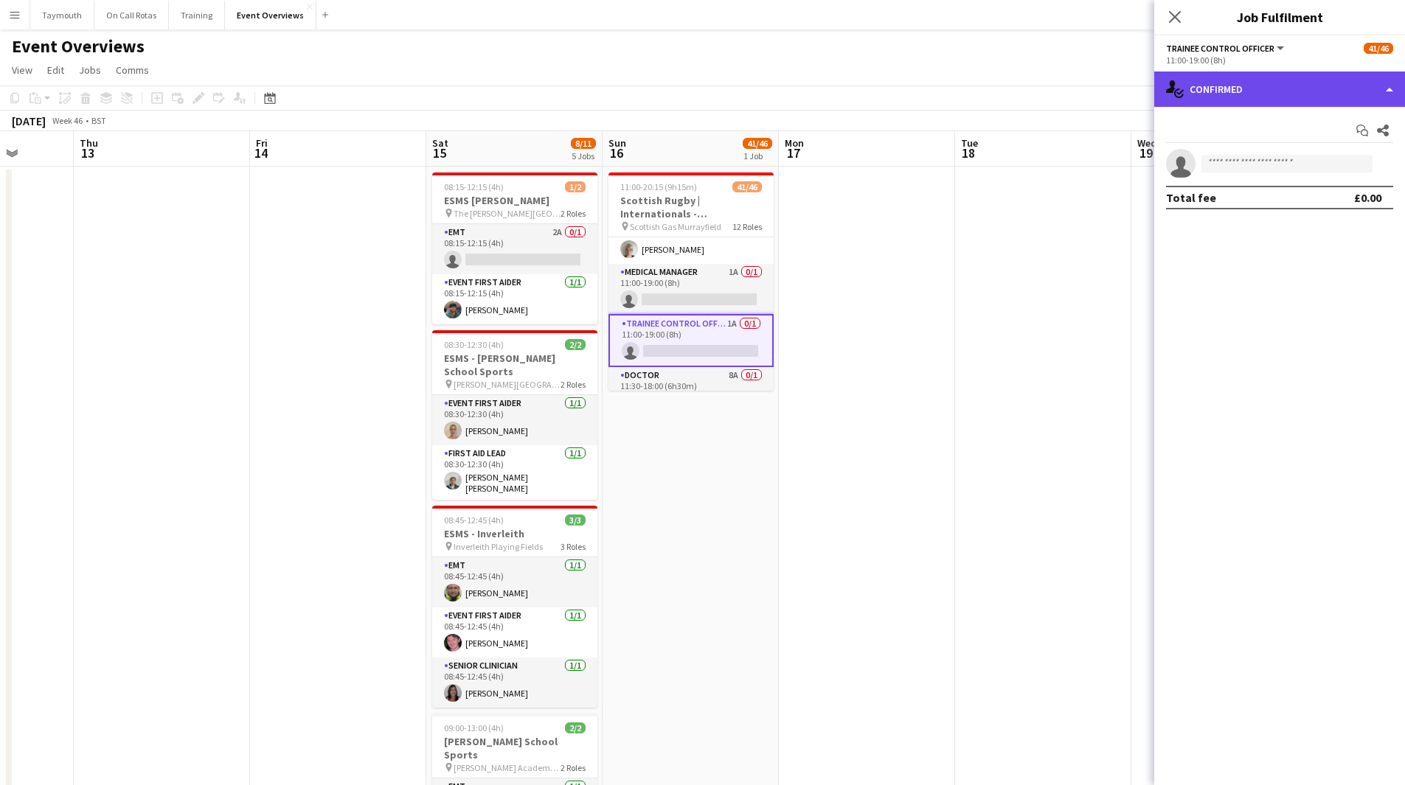
click at [1302, 103] on div "single-neutral-actions-check-2 Confirmed" at bounding box center [1279, 89] width 251 height 35
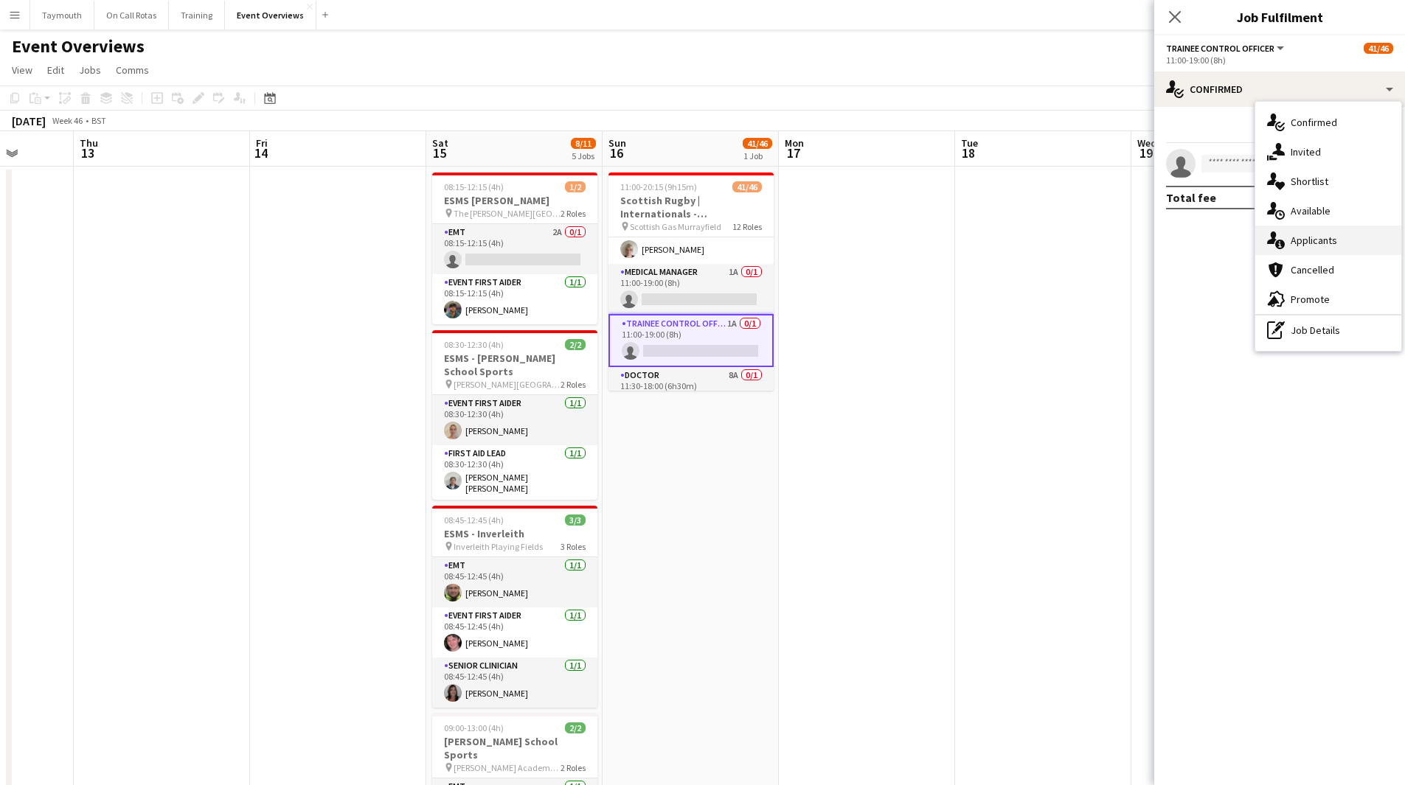
click at [1306, 241] on span "Applicants" at bounding box center [1313, 240] width 46 height 13
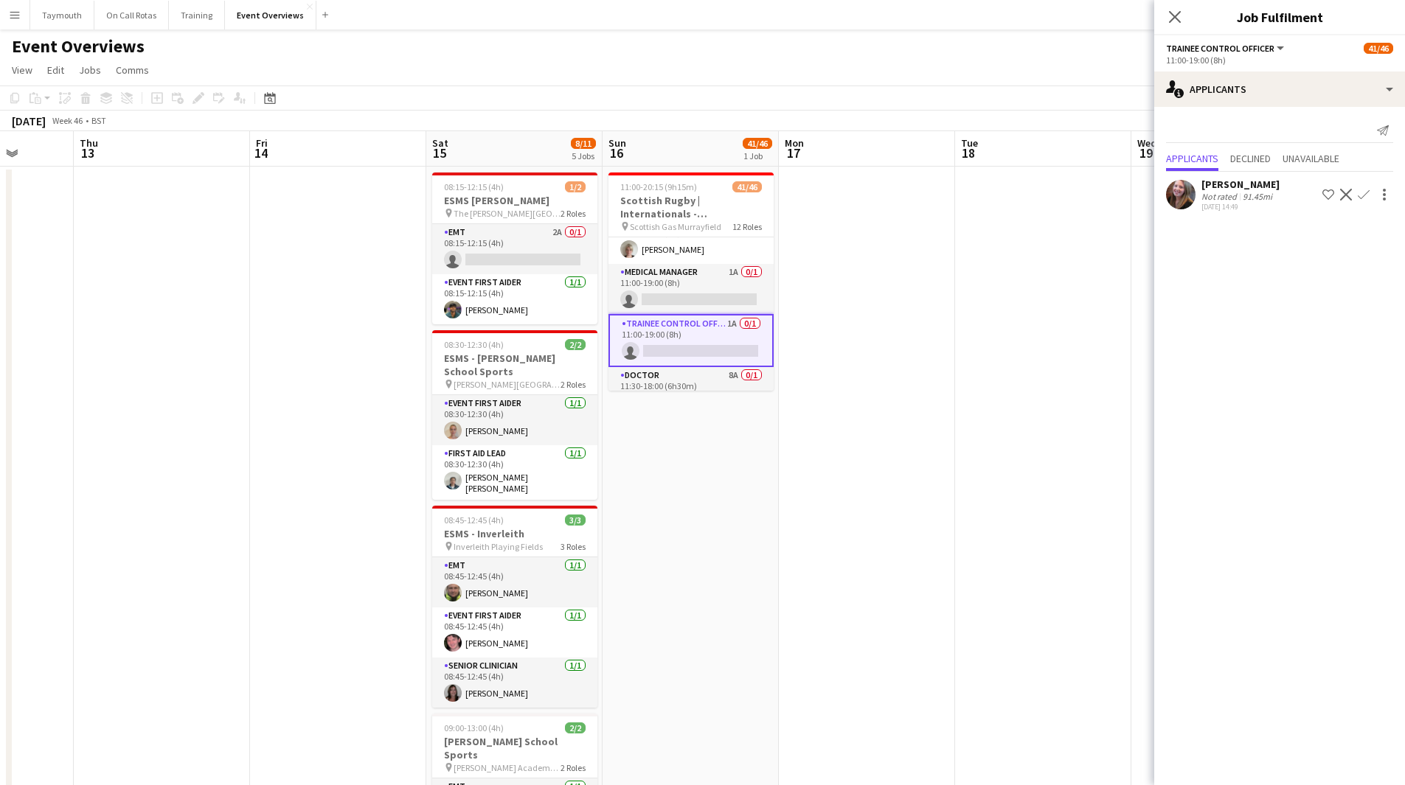
click at [201, 474] on app-date-cell at bounding box center [162, 762] width 176 height 1190
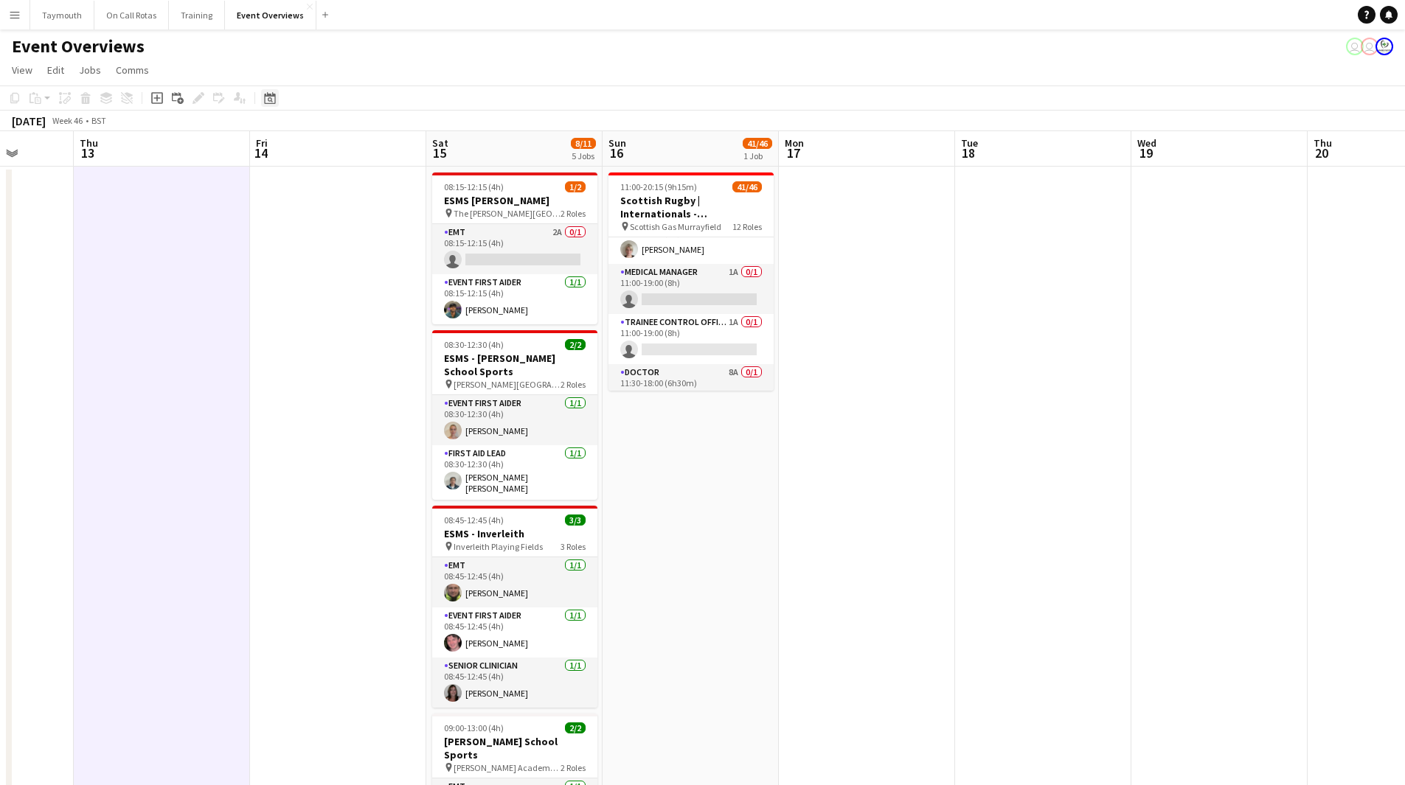
click at [261, 95] on div "Date picker" at bounding box center [270, 98] width 18 height 18
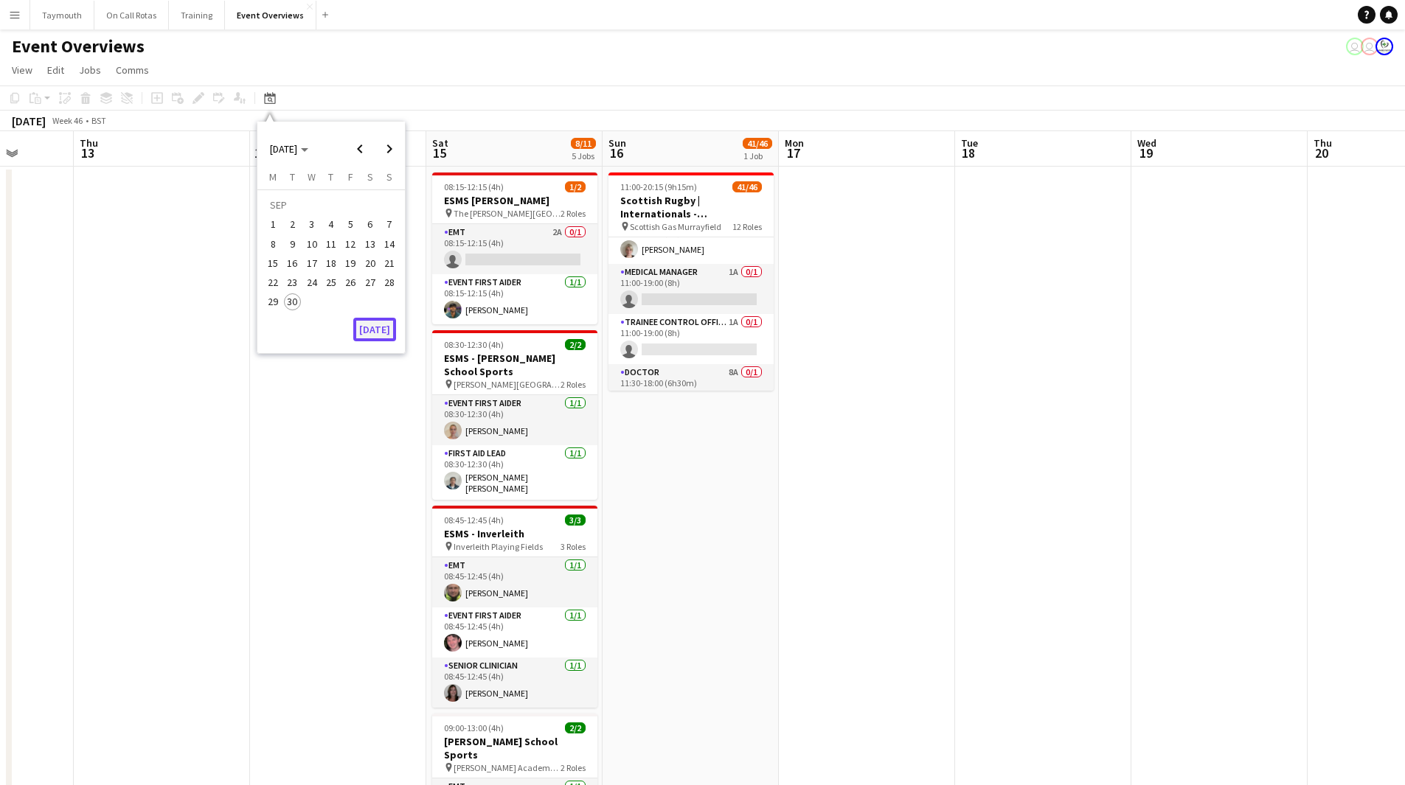
click at [381, 321] on button "[DATE]" at bounding box center [374, 330] width 43 height 24
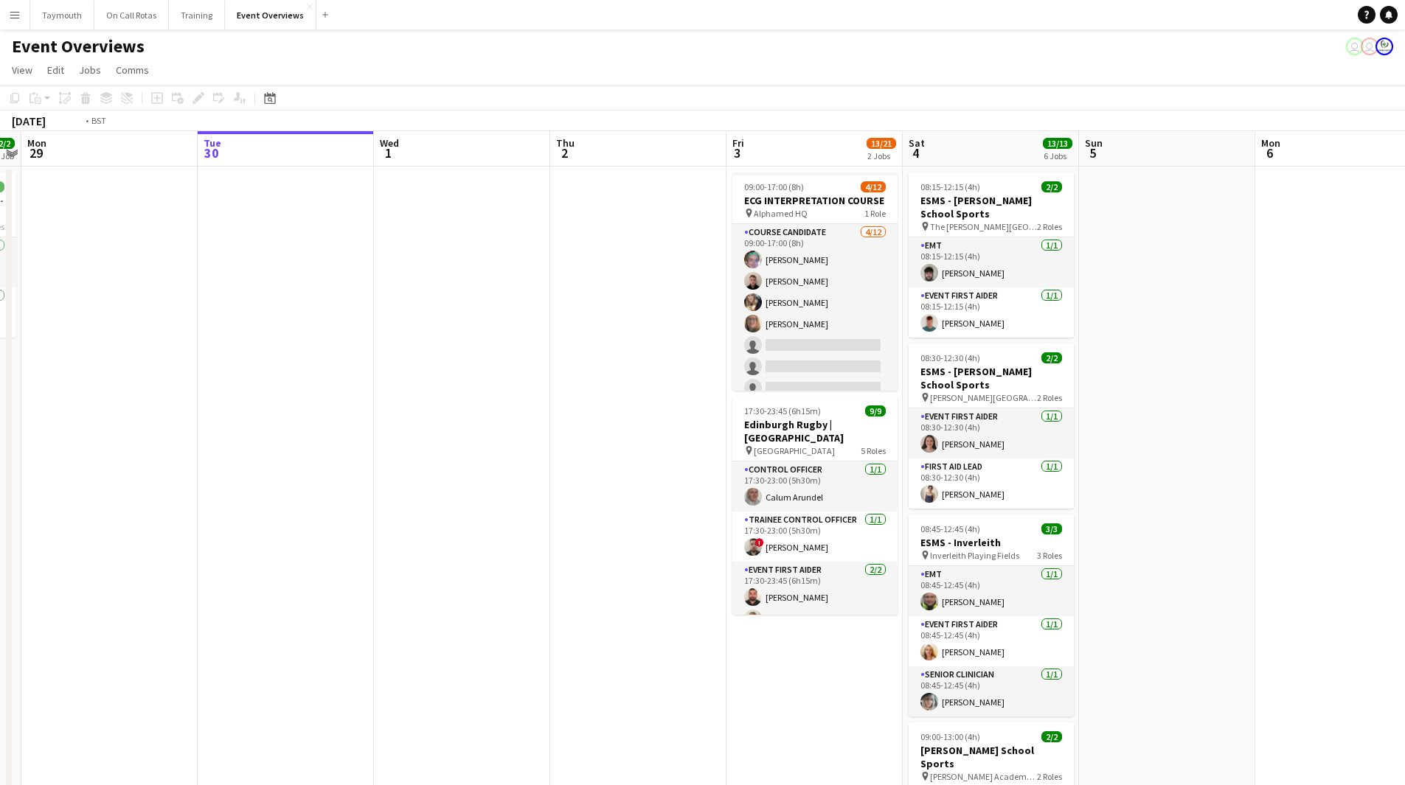
drag, startPoint x: 702, startPoint y: 523, endPoint x: 636, endPoint y: 546, distance: 70.4
click at [122, 528] on app-calendar-viewport "Fri 26 Sat 27 7/7 3 Jobs Sun 28 2/2 1 Job Mon 29 Tue 30 Wed 1 Thu 2 Fri 3 13/21…" at bounding box center [702, 743] width 1405 height 1225
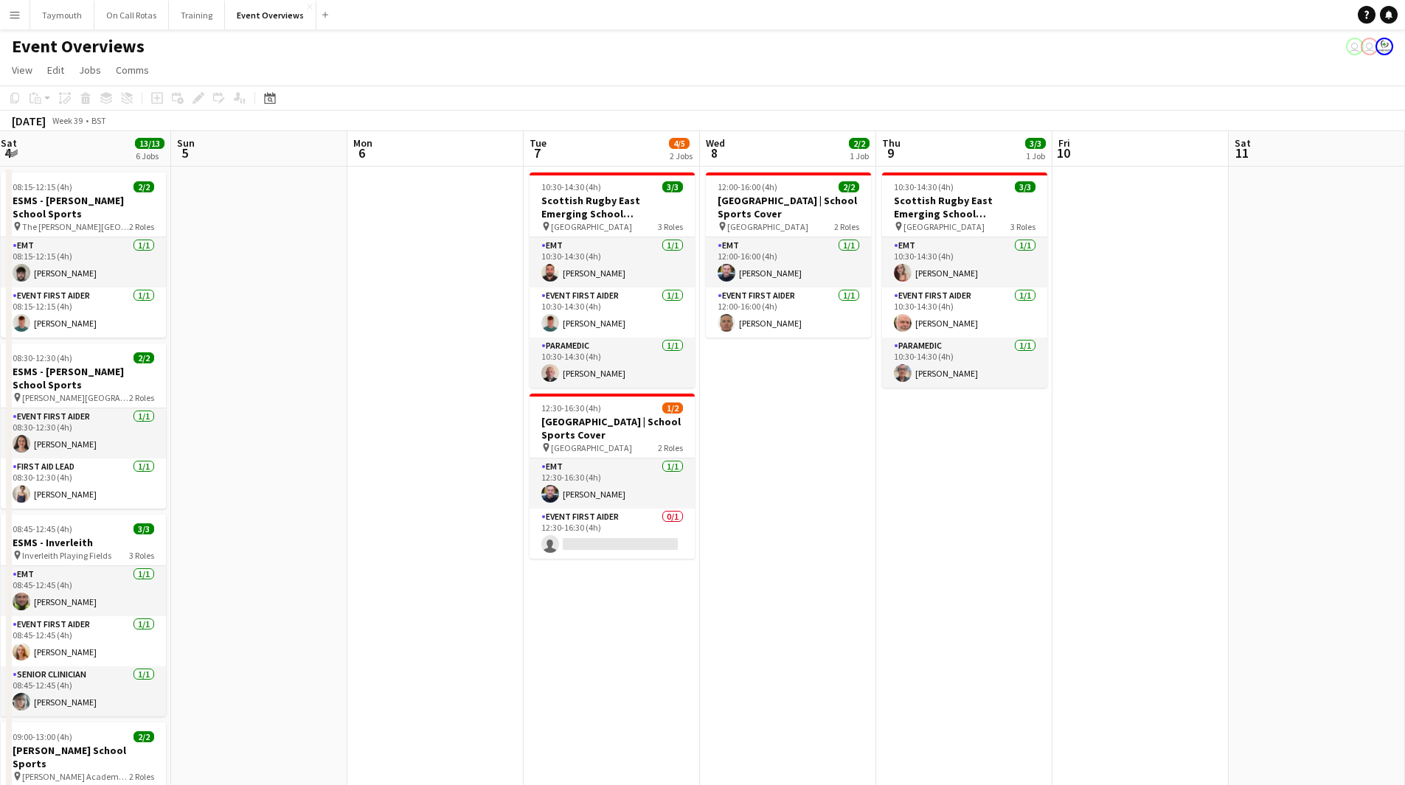
drag, startPoint x: 438, startPoint y: 594, endPoint x: 571, endPoint y: 548, distance: 141.1
click at [66, 572] on app-calendar-viewport "Thu 2 Fri 3 13/21 2 Jobs Sat 4 13/13 6 Jobs Sun 5 Mon 6 Tue 7 4/5 2 Jobs Wed 8 …" at bounding box center [702, 743] width 1405 height 1225
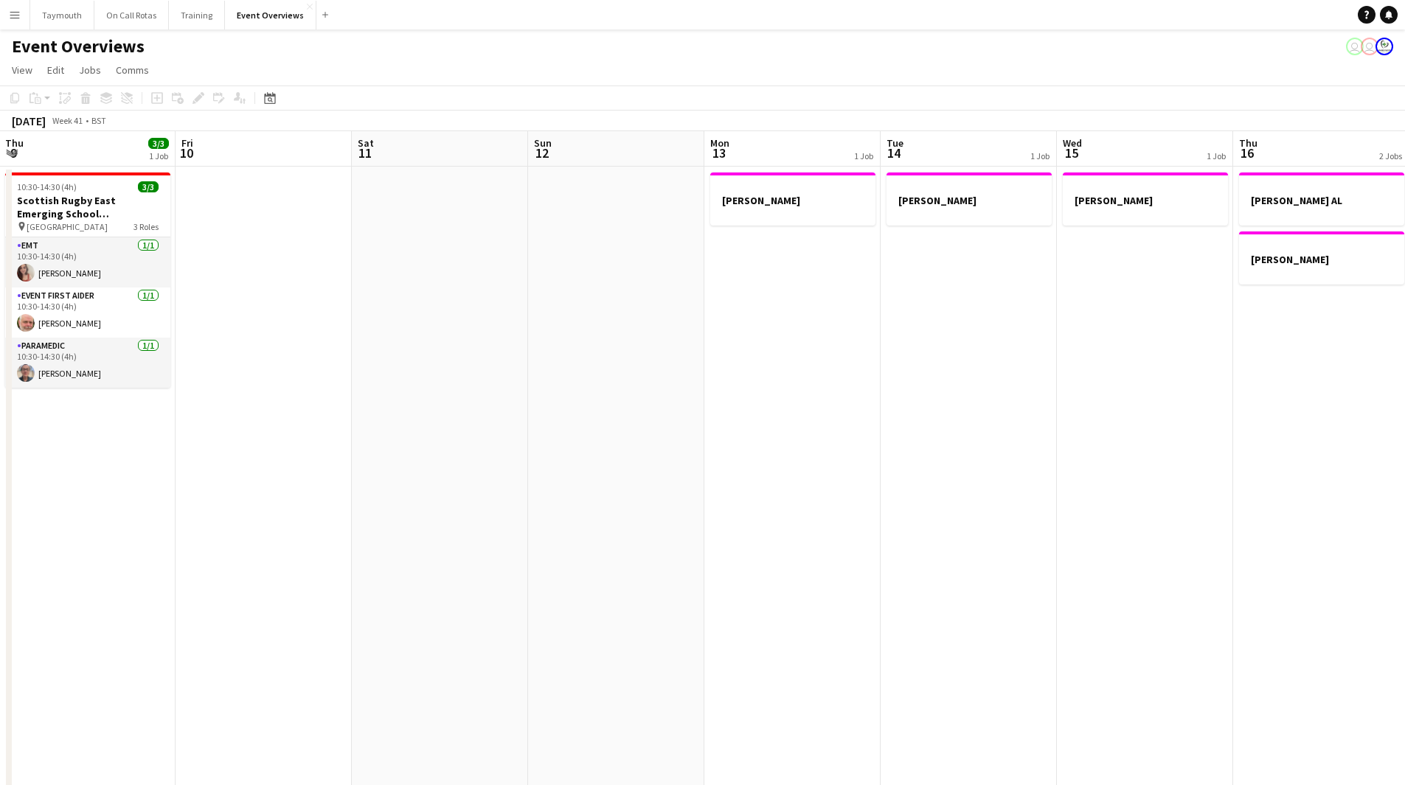
drag, startPoint x: 314, startPoint y: 576, endPoint x: 240, endPoint y: 532, distance: 86.6
click at [162, 558] on app-calendar-viewport "Mon 6 Tue 7 4/5 2 Jobs Wed 8 2/2 1 Job Thu 9 3/3 1 Job Fri 10 Sat 11 Sun 12 Mon…" at bounding box center [702, 743] width 1405 height 1225
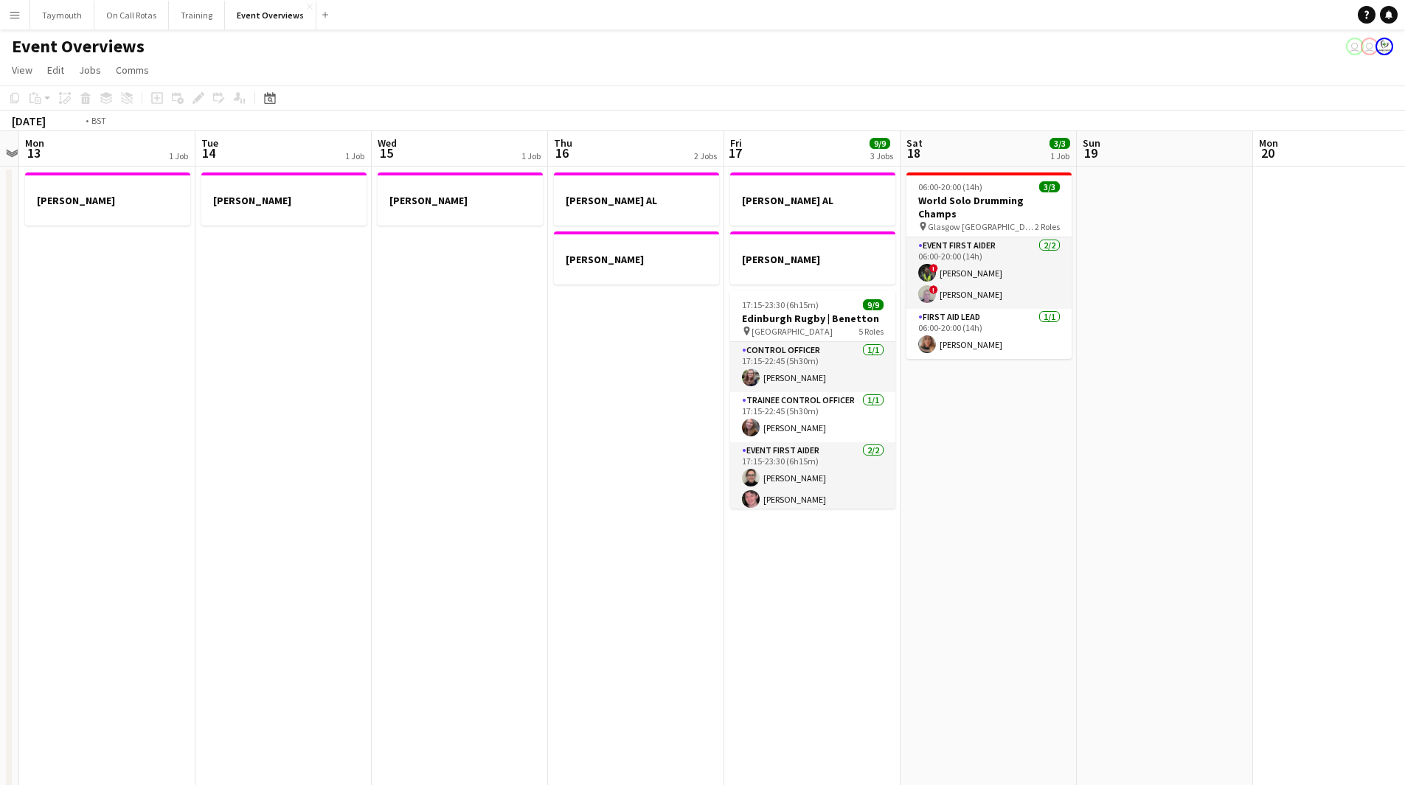
click at [389, 560] on app-calendar-viewport "Fri 10 Sat 11 Sun 12 Mon 13 1 Job Tue 14 1 Job Wed 15 1 Job Thu 16 2 Jobs Fri 1…" at bounding box center [702, 743] width 1405 height 1225
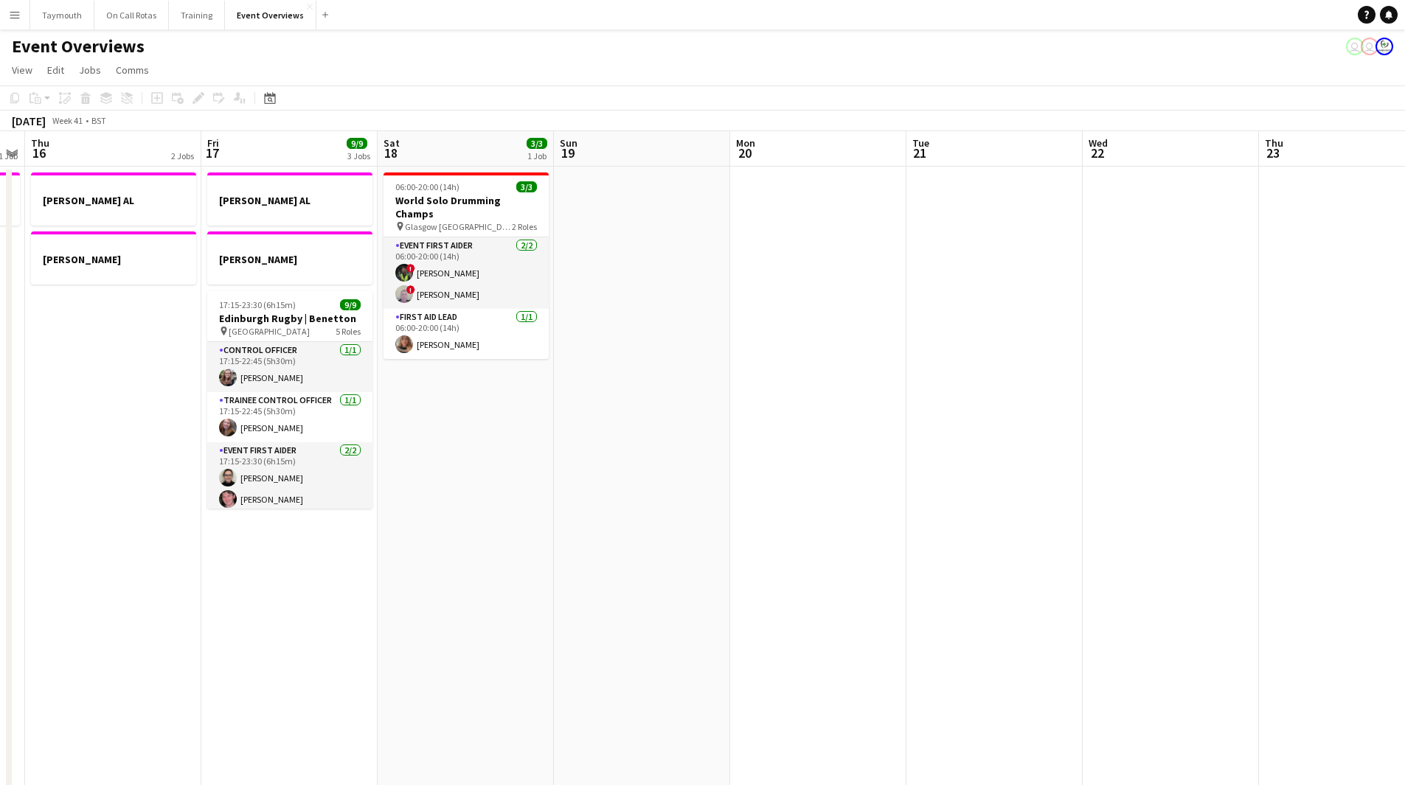
click at [338, 530] on app-calendar-viewport "Mon 13 1 Job Tue 14 1 Job Wed 15 1 Job Thu 16 2 Jobs Fri 17 9/9 3 Jobs Sat 18 3…" at bounding box center [702, 743] width 1405 height 1225
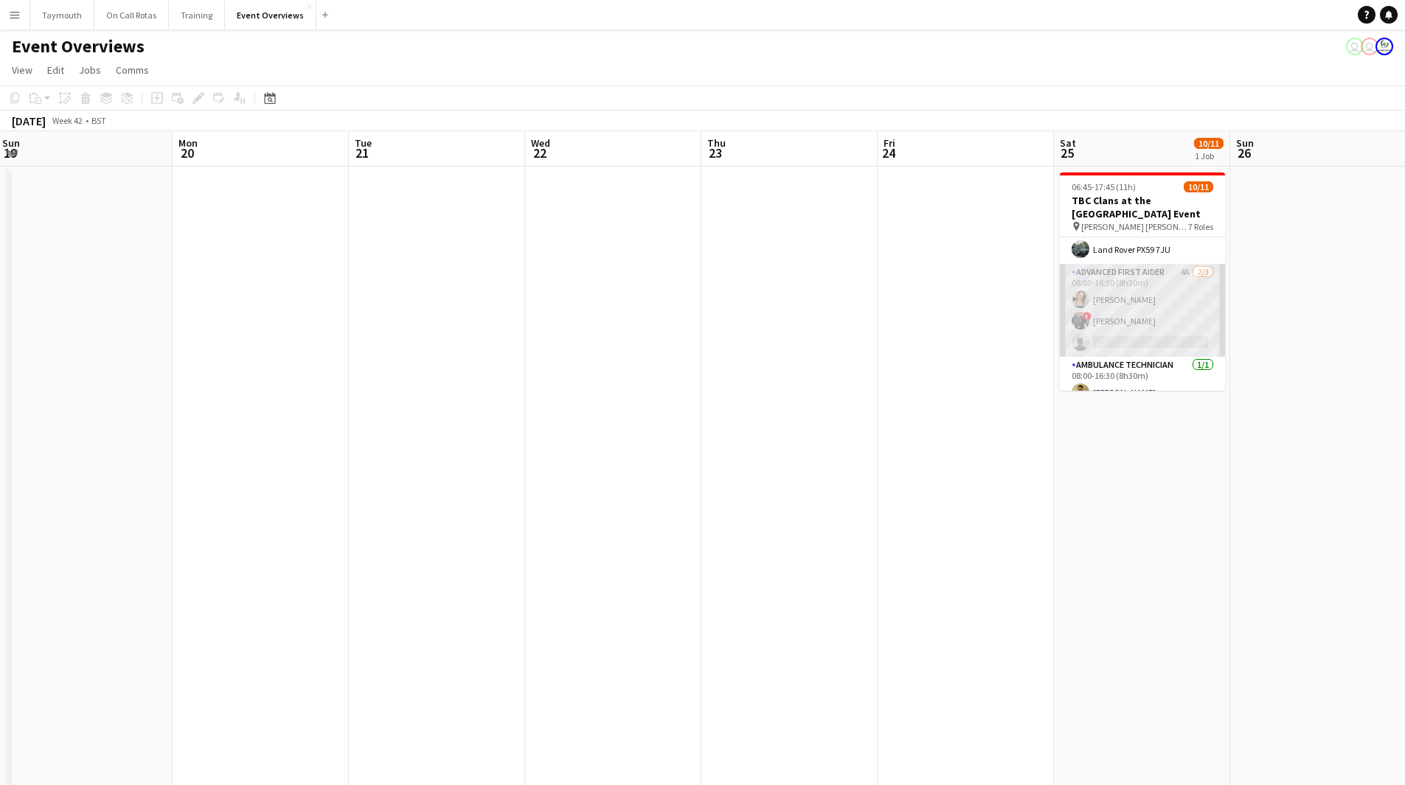
click at [1172, 316] on app-card-role "Advanced First Aider 4A [DATE] 08:00-16:30 (8h30m) [PERSON_NAME] ! [PERSON_NAME…" at bounding box center [1142, 310] width 165 height 93
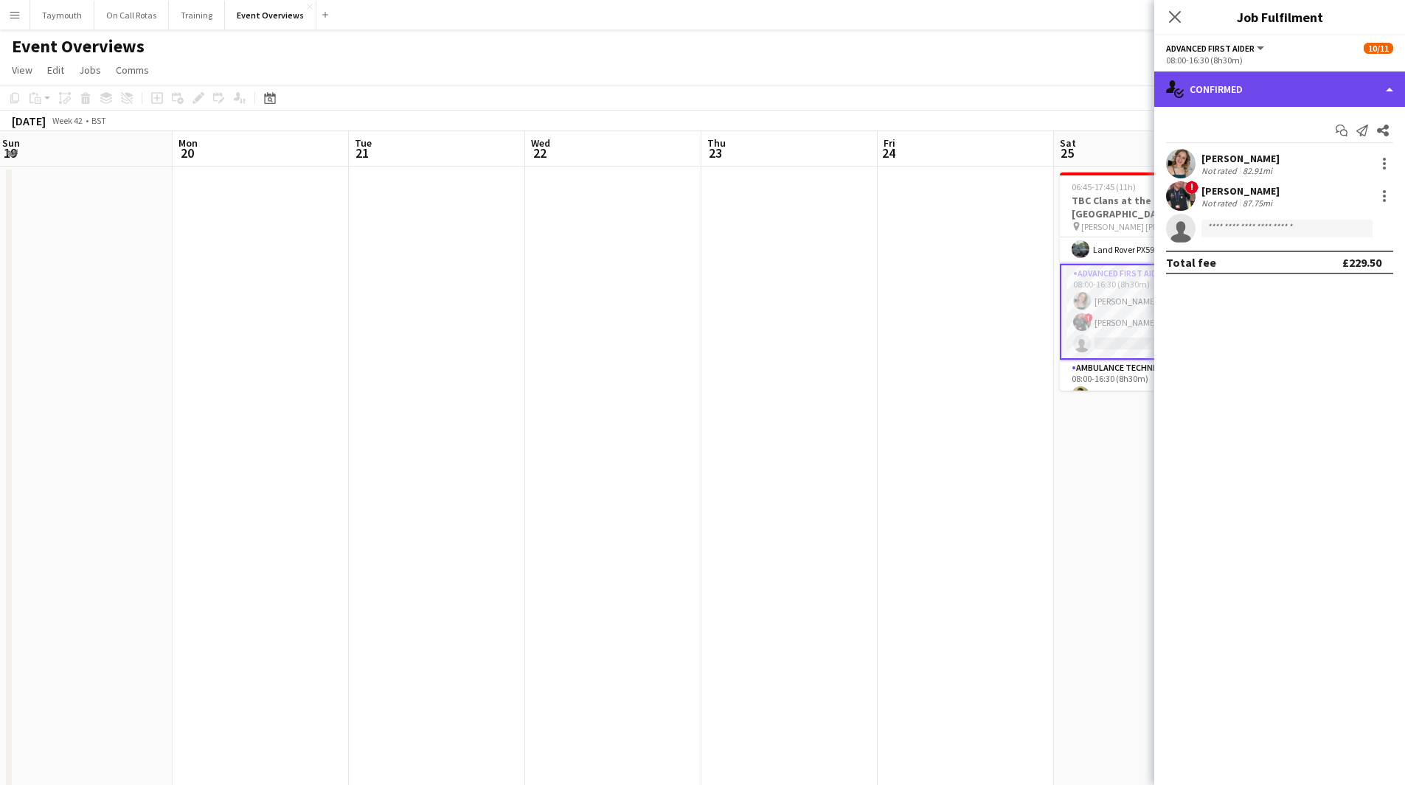
click at [1331, 99] on div "single-neutral-actions-check-2 Confirmed" at bounding box center [1279, 89] width 251 height 35
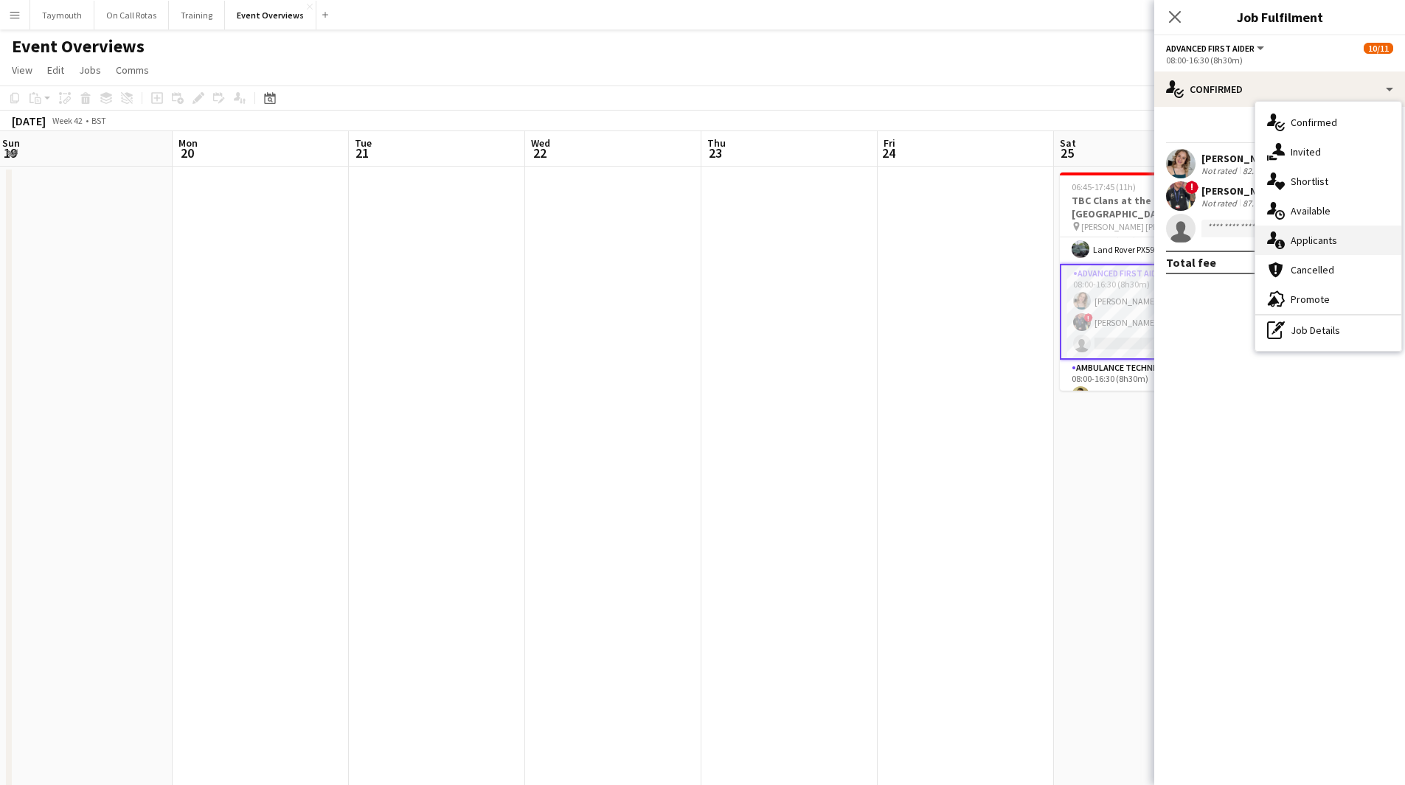
click at [1321, 243] on span "Applicants" at bounding box center [1313, 240] width 46 height 13
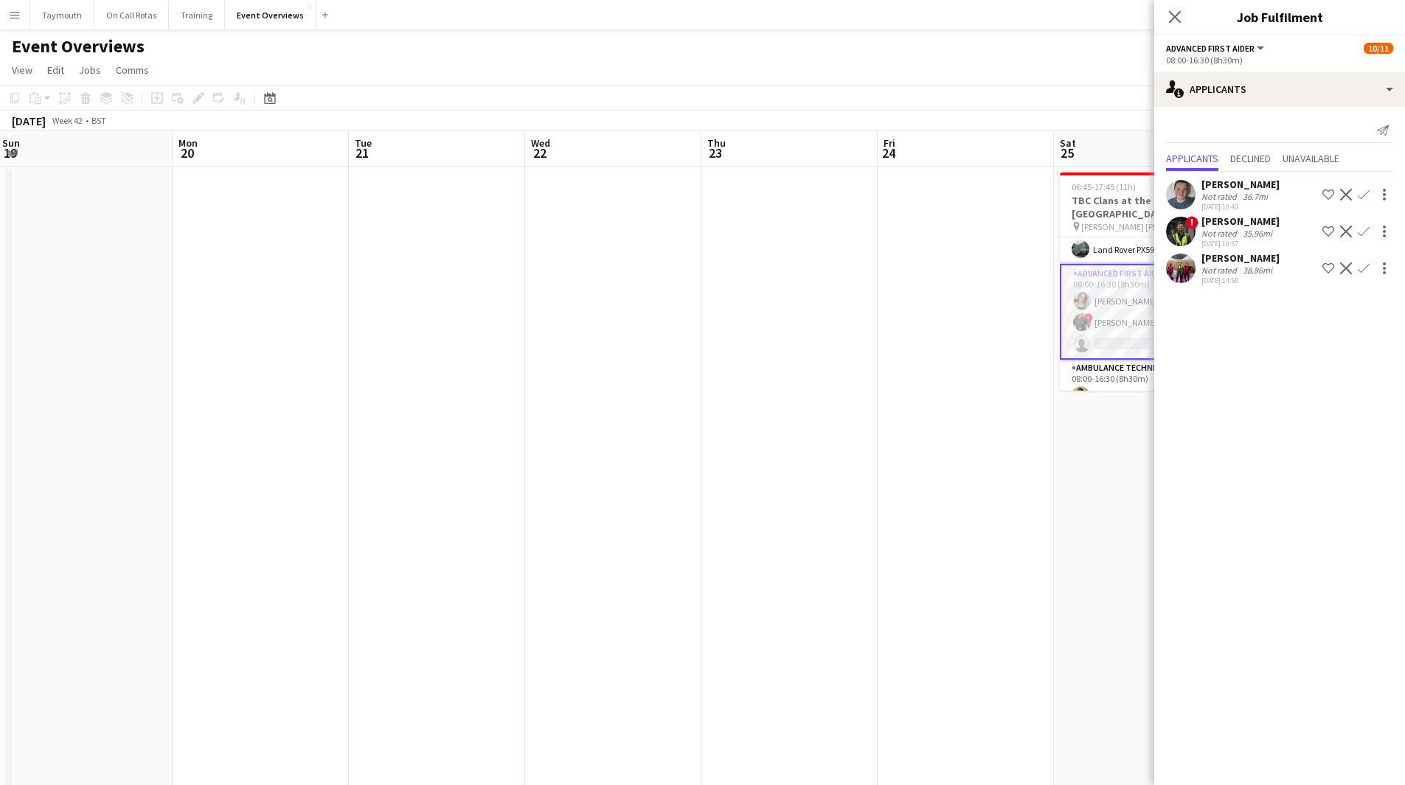
click at [1261, 268] on div "38.86mi" at bounding box center [1256, 270] width 35 height 11
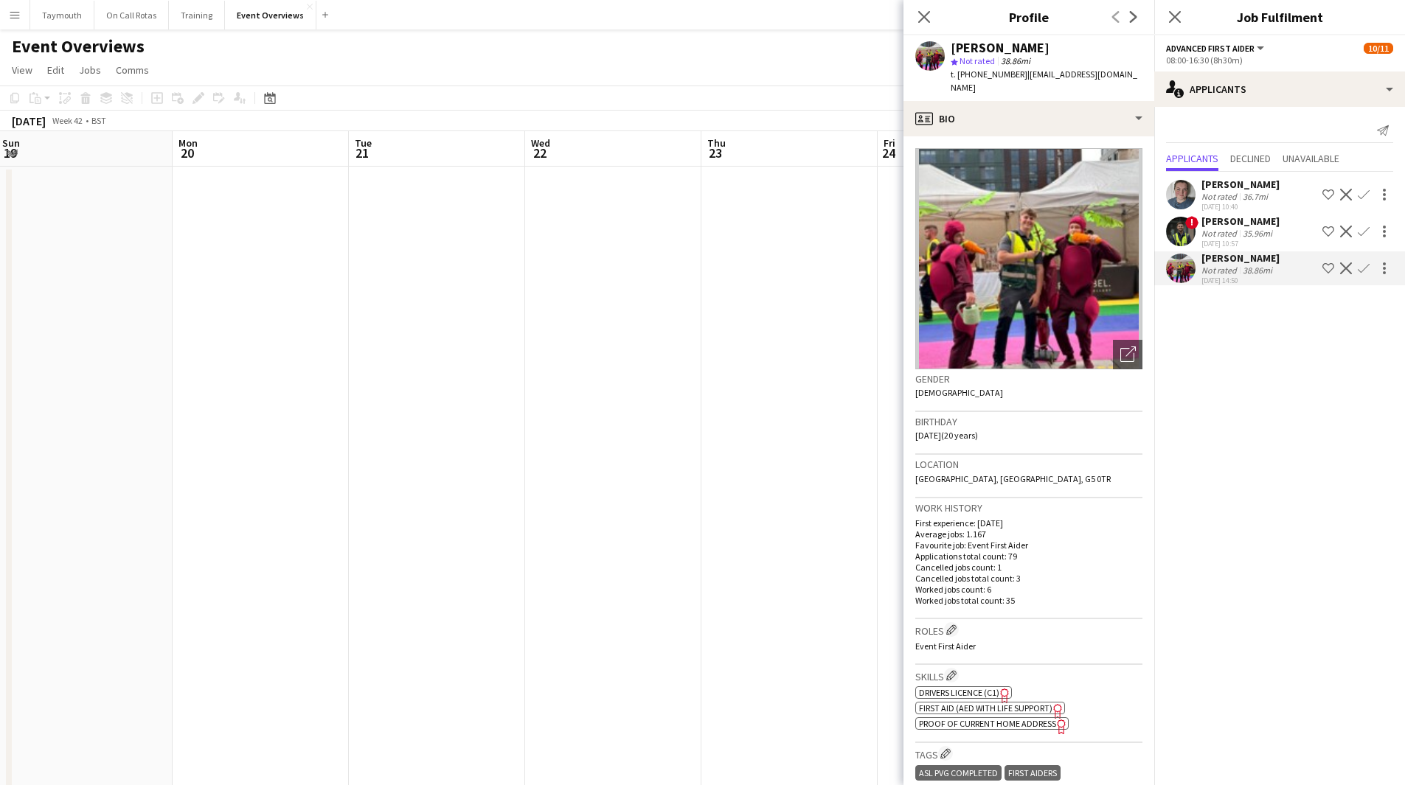
click at [1048, 703] on span "First Aid (AED with life support)" at bounding box center [985, 708] width 133 height 11
click at [26, 16] on button "Menu" at bounding box center [14, 14] width 29 height 29
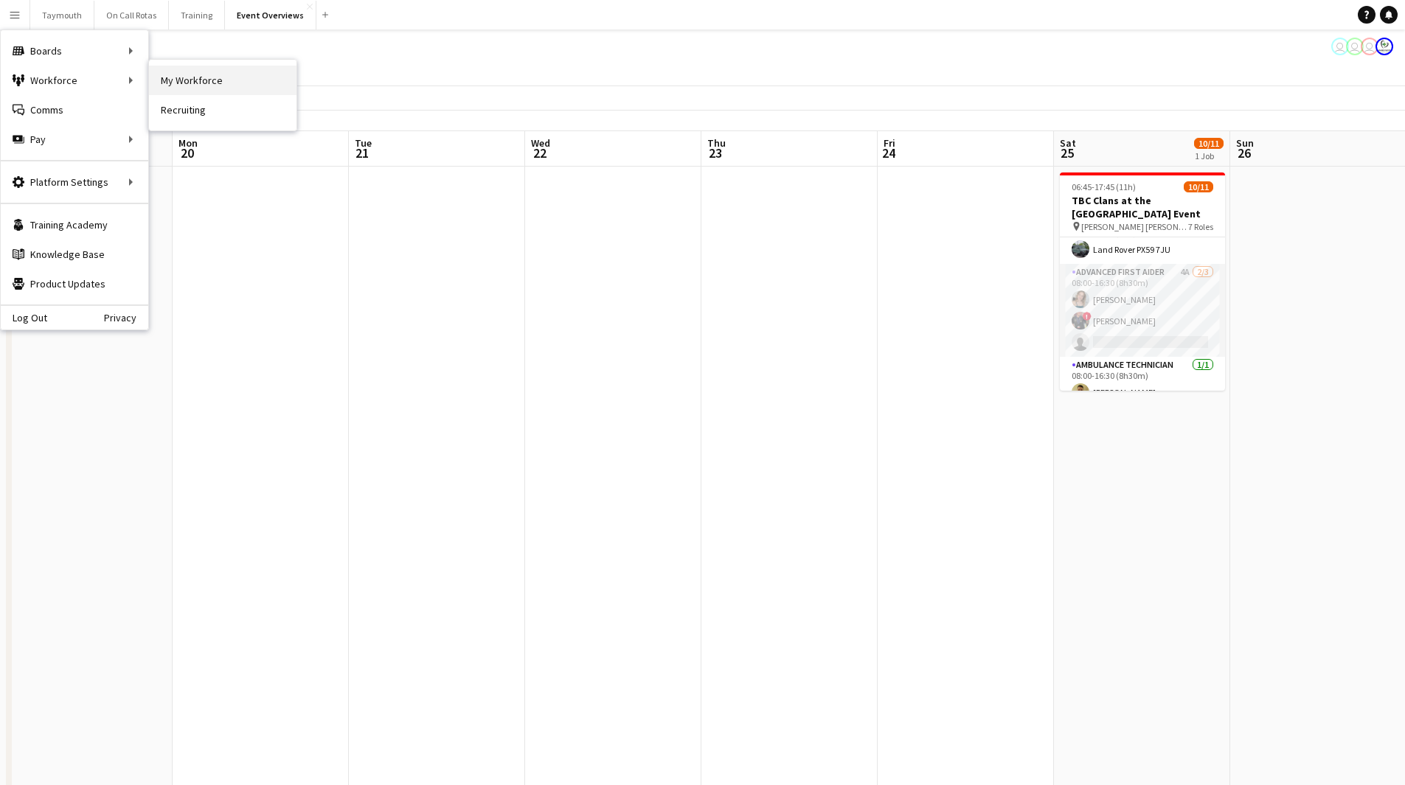
click at [201, 78] on link "My Workforce" at bounding box center [222, 80] width 147 height 29
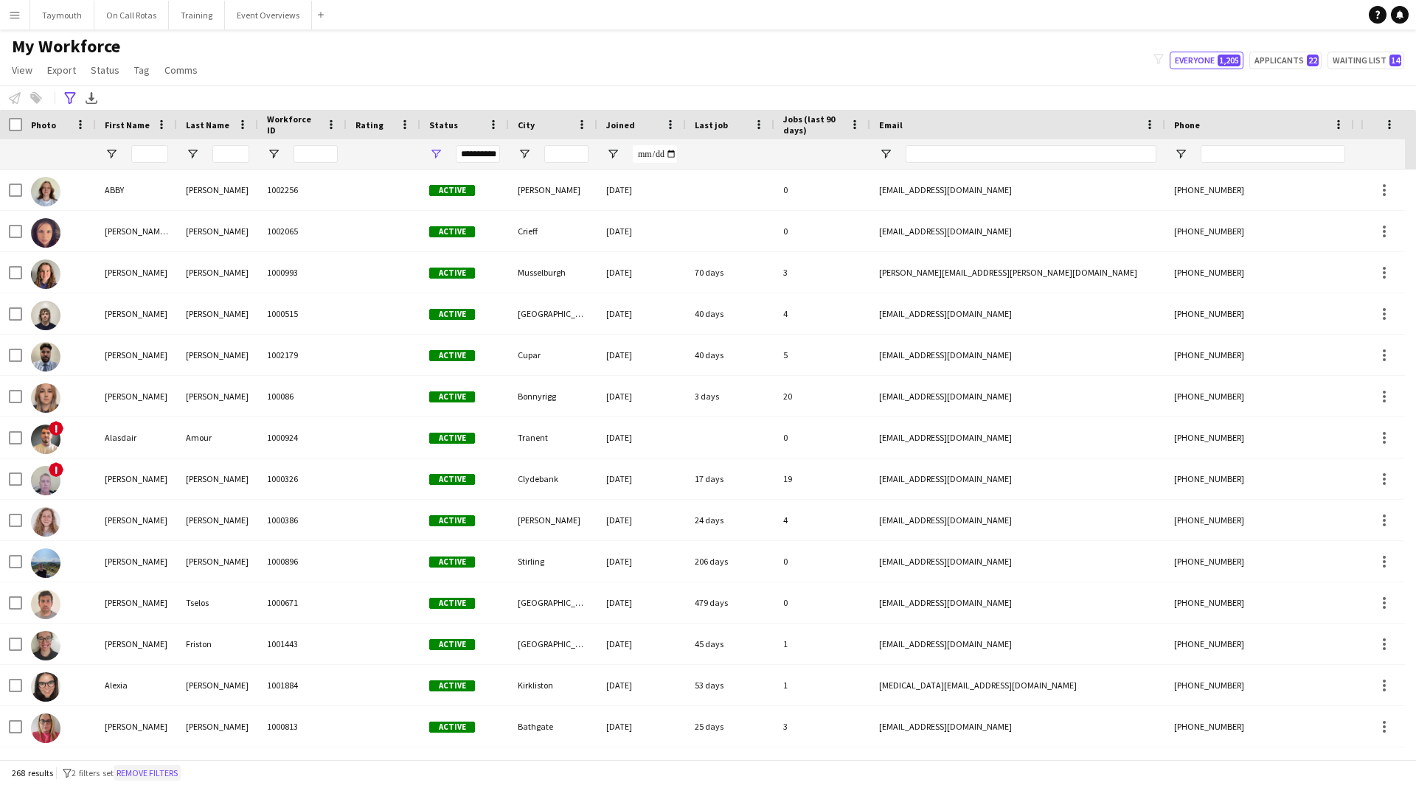
click at [170, 776] on button "Remove filters" at bounding box center [147, 773] width 67 height 16
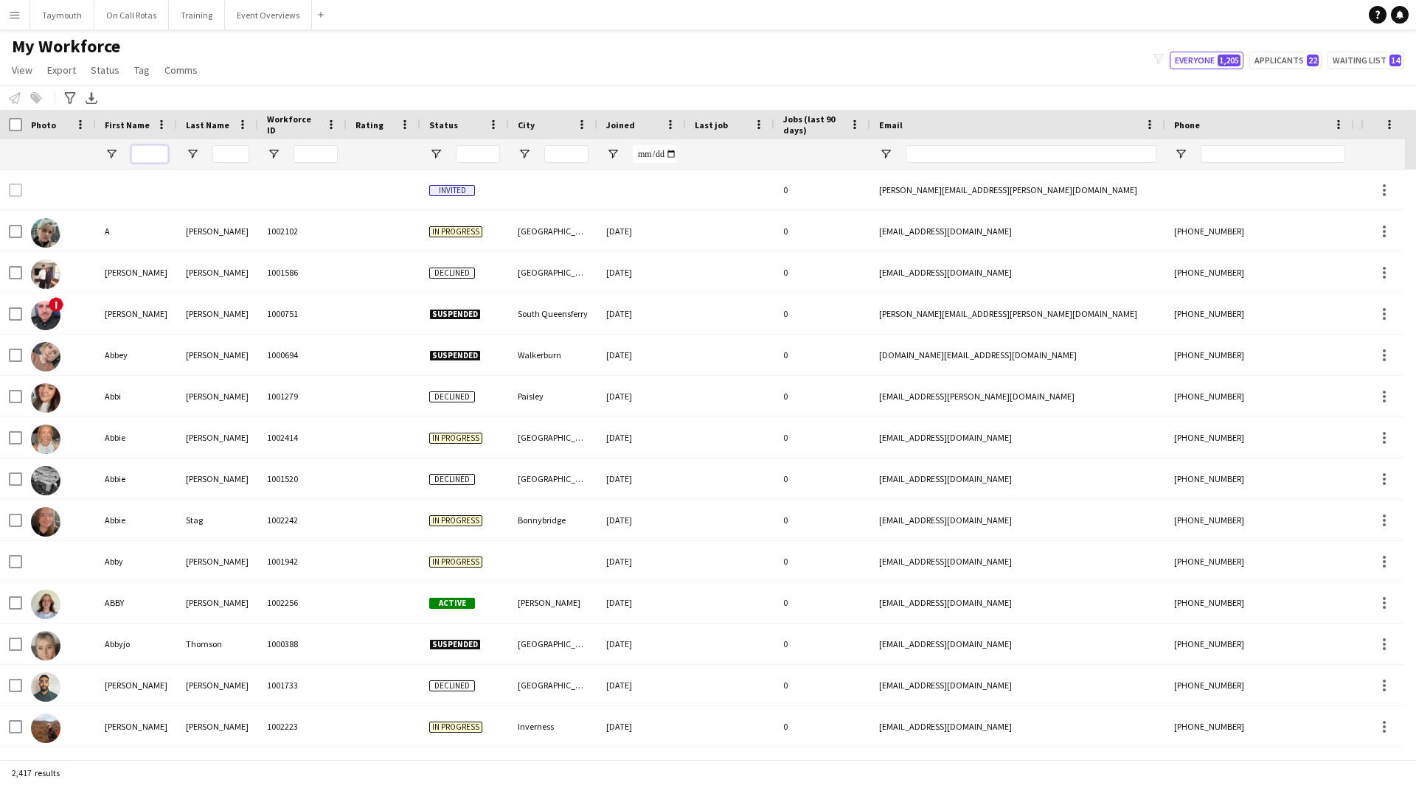
click at [144, 162] on input "First Name Filter Input" at bounding box center [149, 154] width 37 height 18
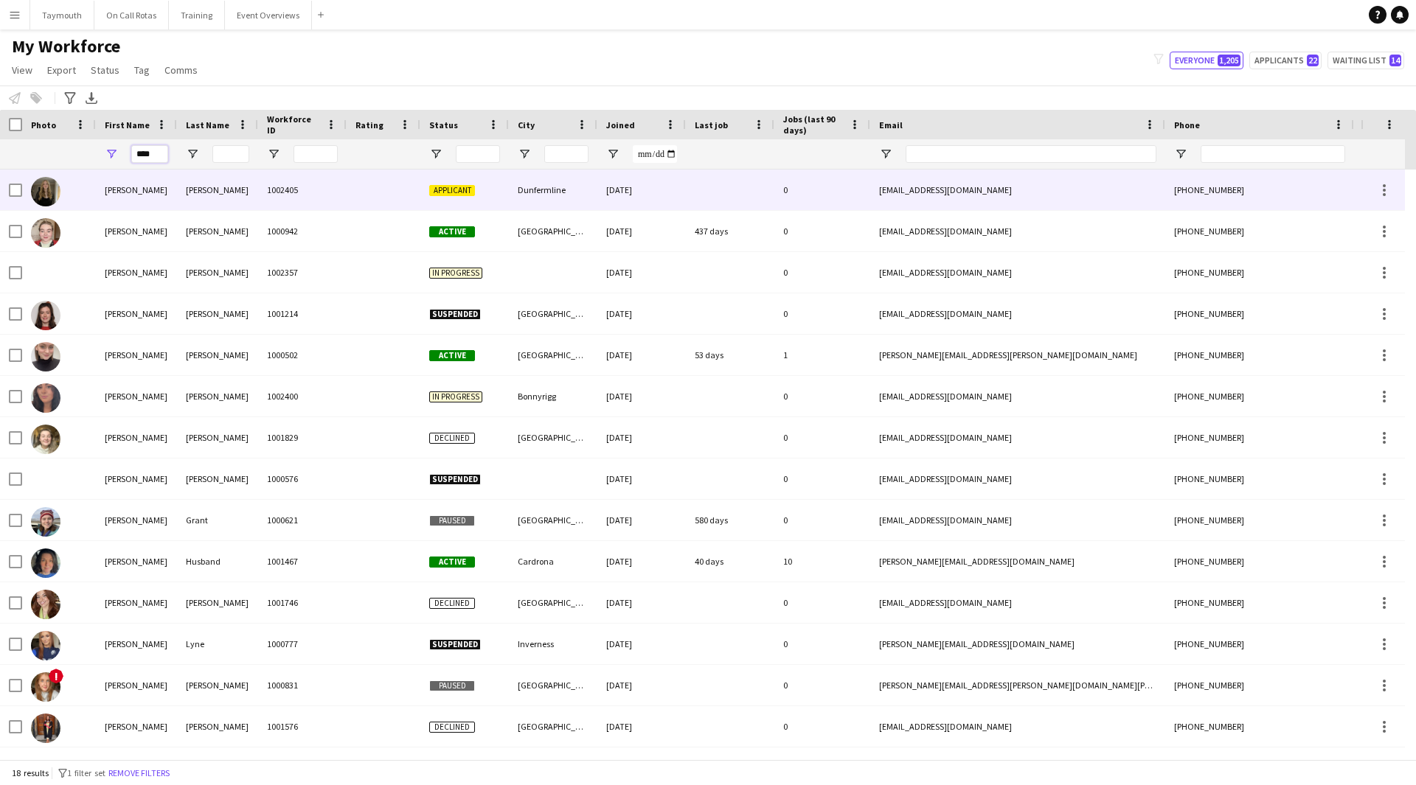
type input "****"
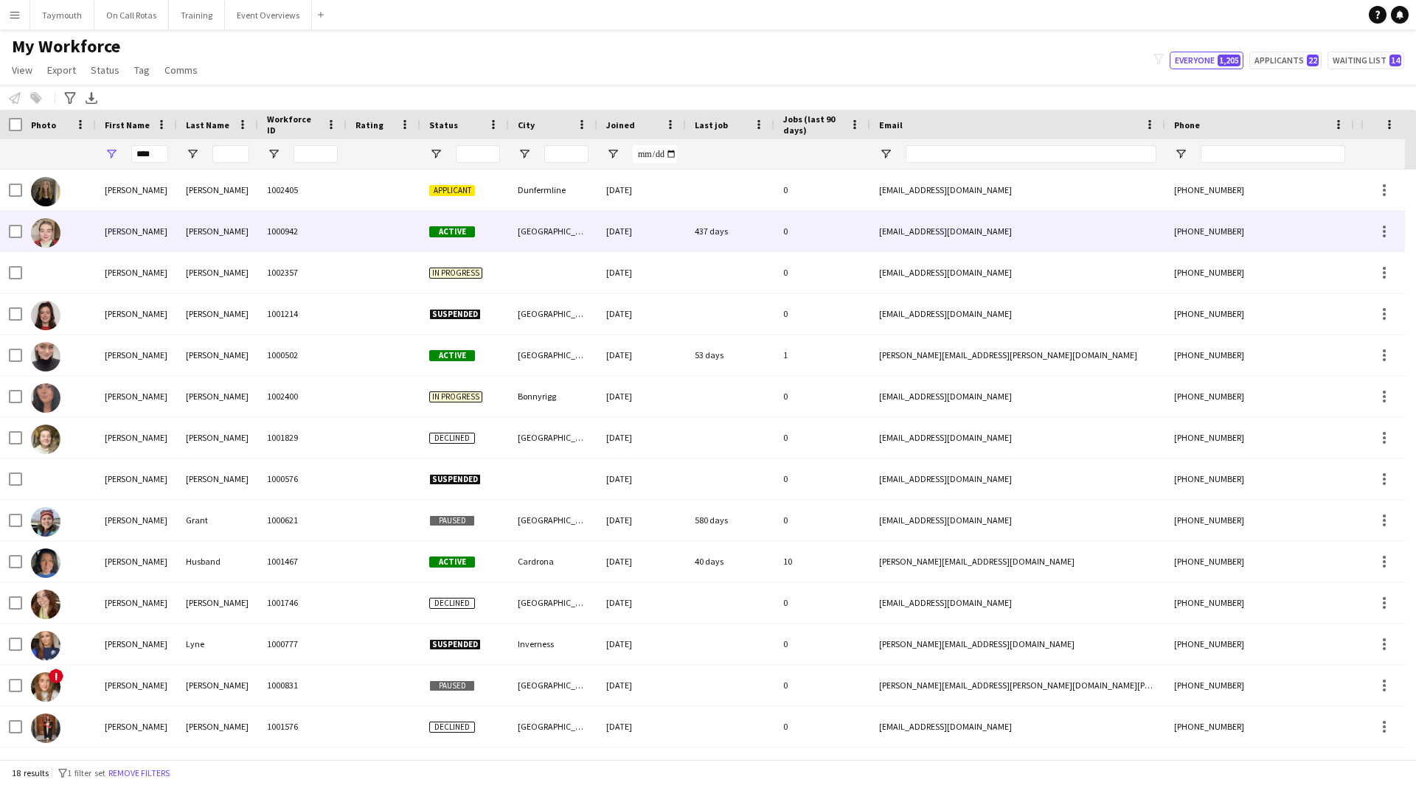
click at [267, 212] on div "1000942" at bounding box center [302, 231] width 88 height 41
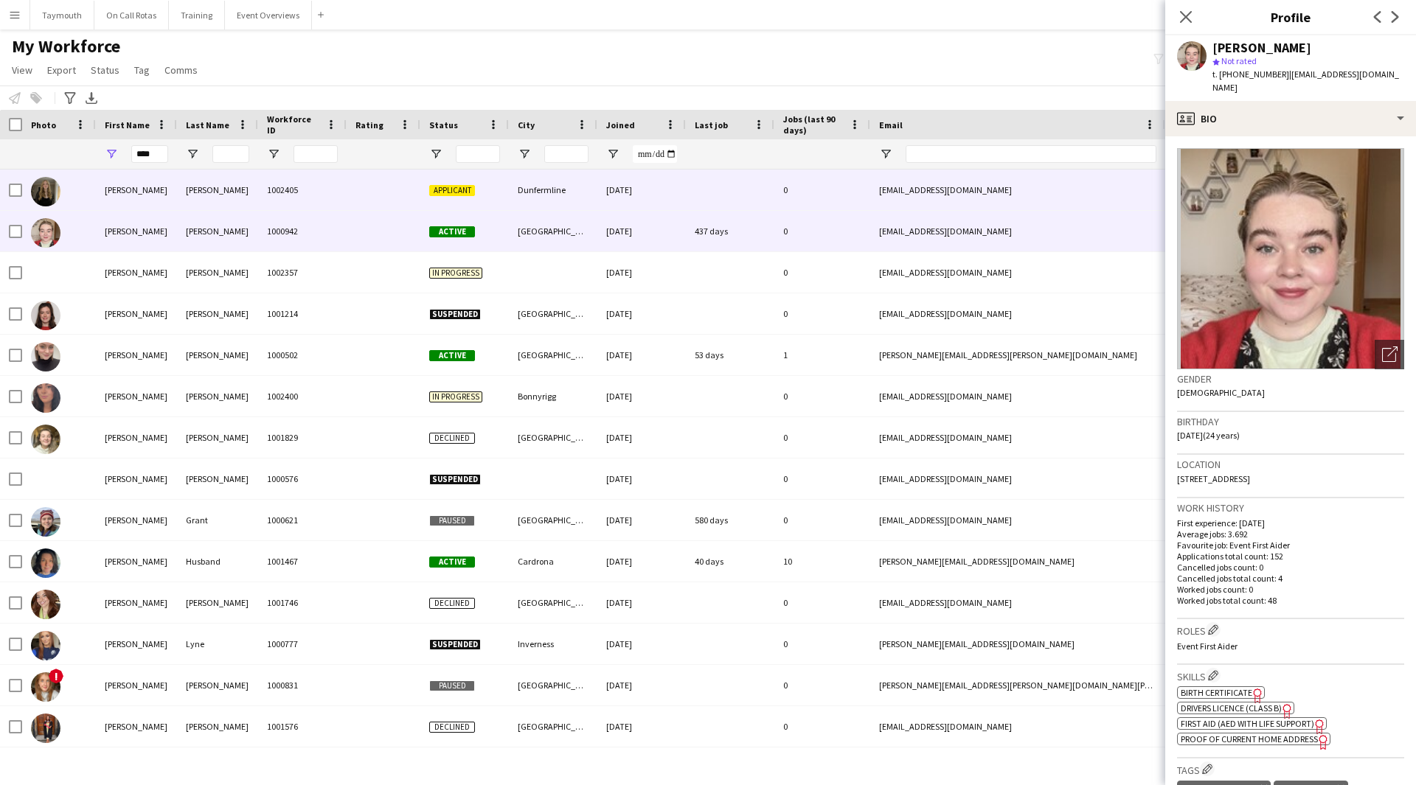
click at [269, 198] on div "1002405" at bounding box center [302, 190] width 88 height 41
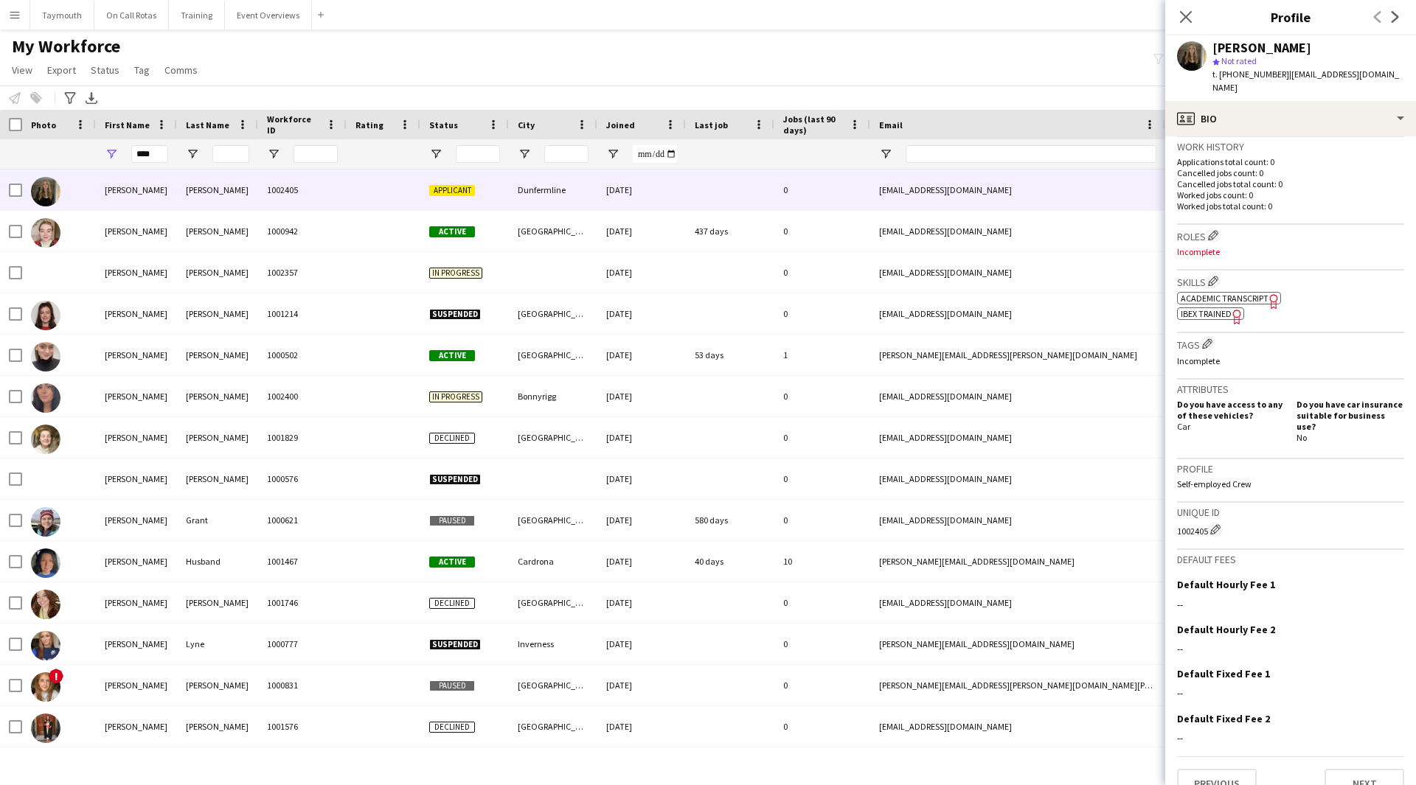
scroll to position [67, 0]
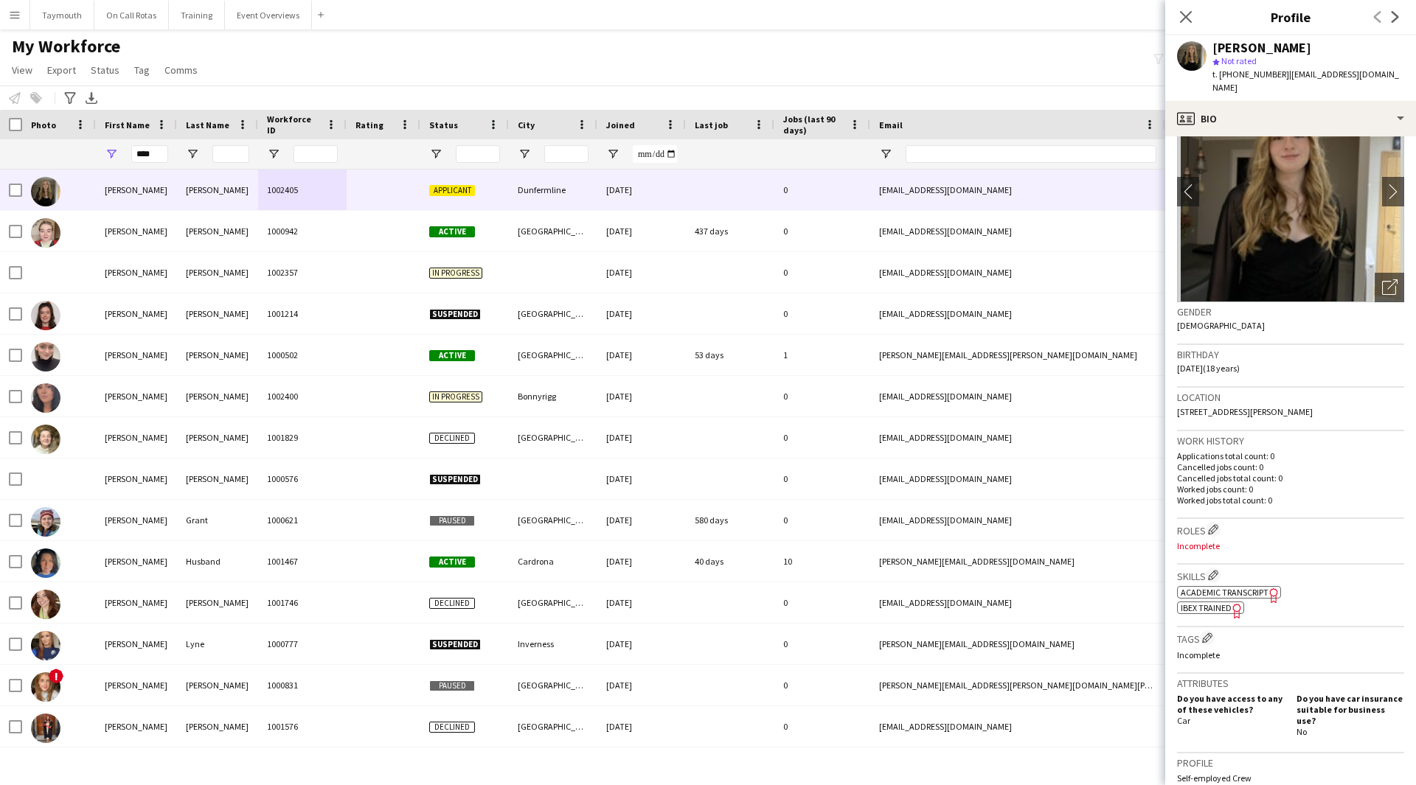
click at [1228, 587] on span "Academic Transcript" at bounding box center [1224, 592] width 88 height 11
click at [1225, 101] on div "profile Bio" at bounding box center [1290, 118] width 251 height 35
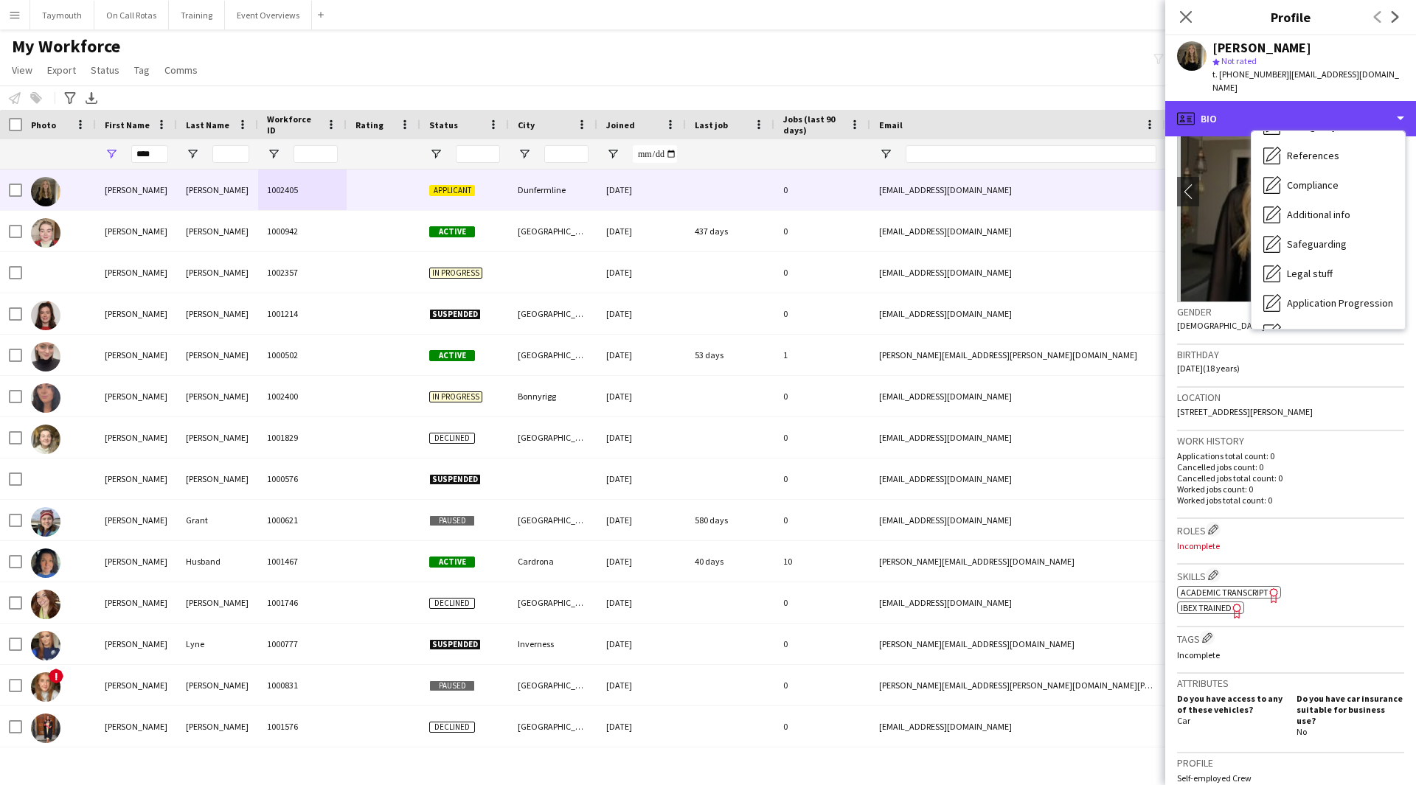
scroll to position [257, 0]
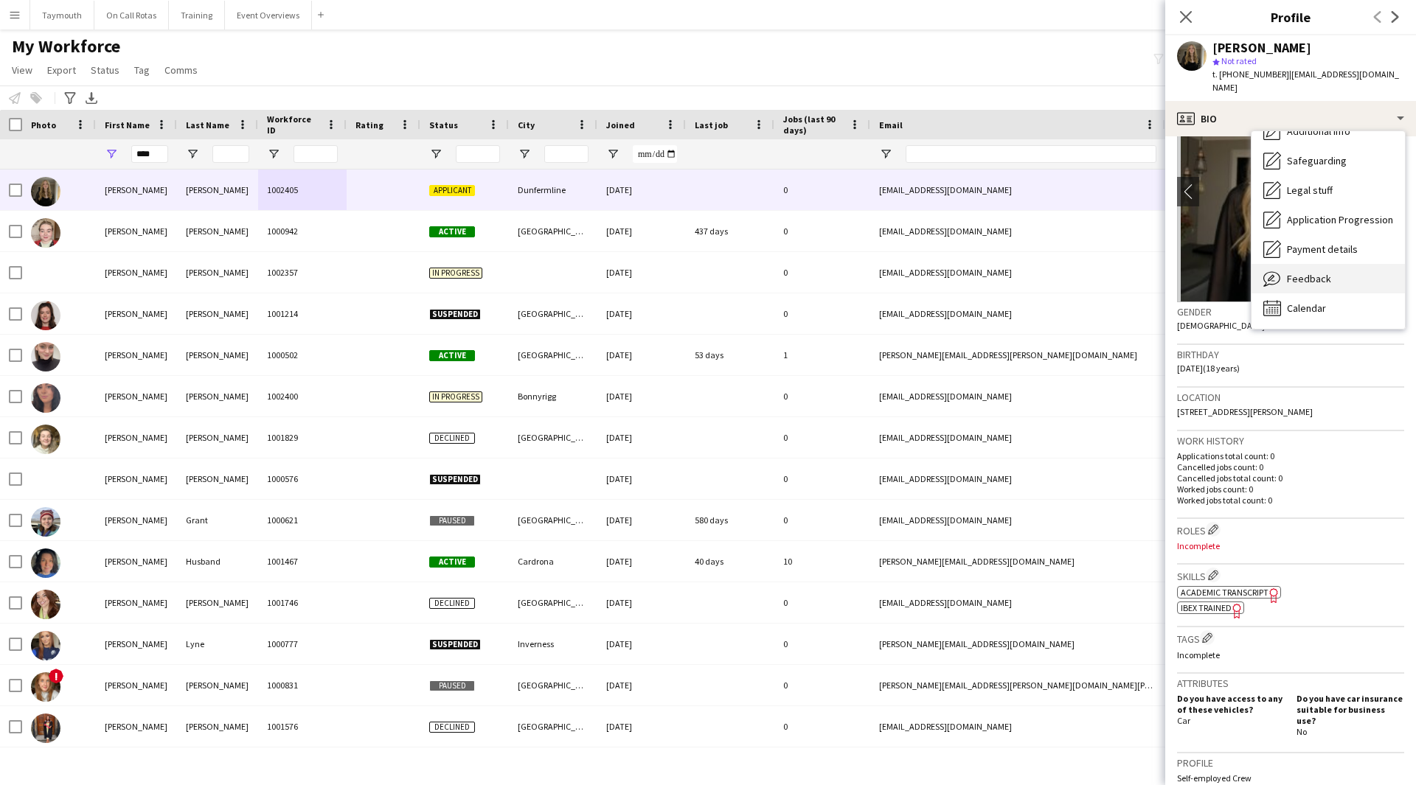
click at [1322, 272] on span "Feedback" at bounding box center [1309, 278] width 44 height 13
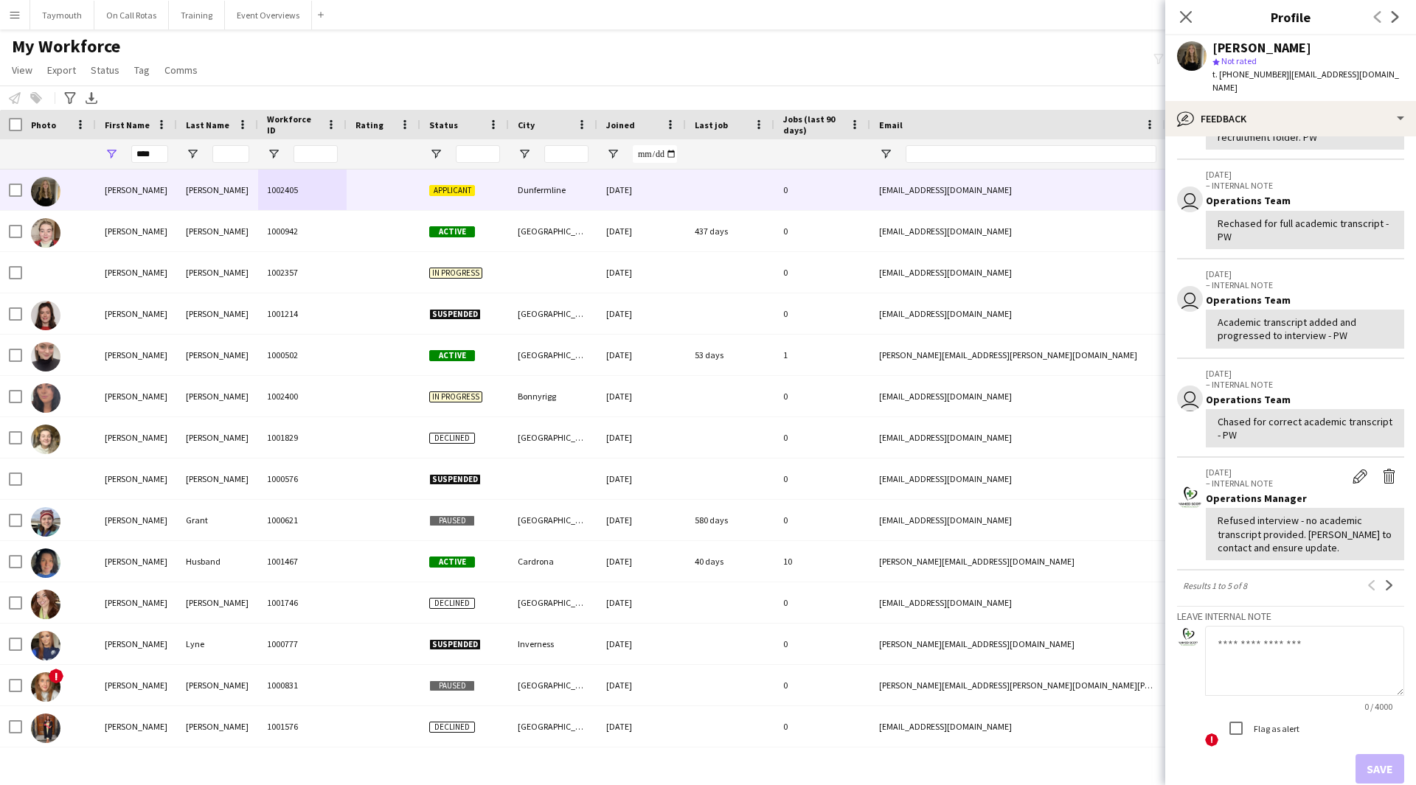
scroll to position [215, 0]
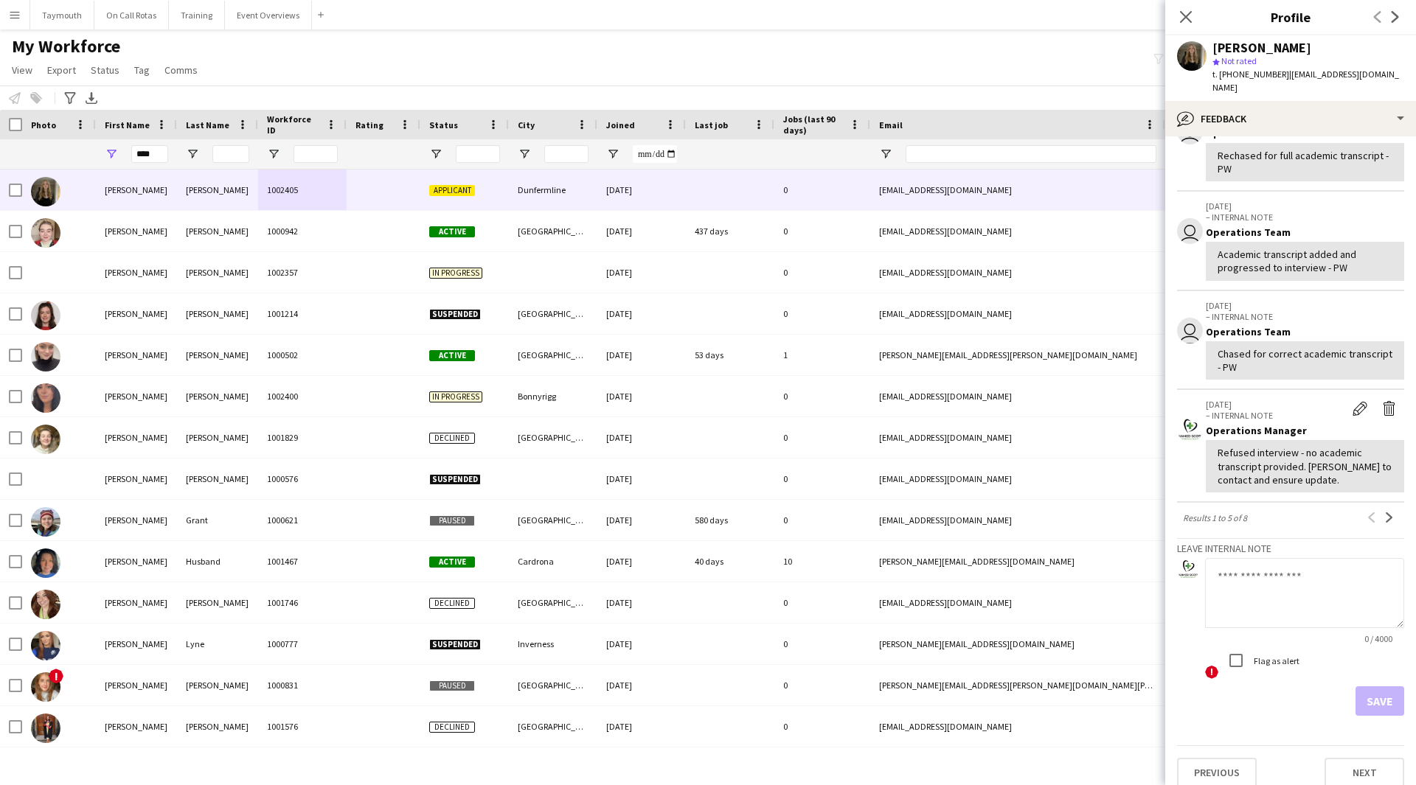
click at [1261, 598] on textarea at bounding box center [1304, 593] width 199 height 70
type textarea "**********"
click at [1379, 689] on button "Save" at bounding box center [1379, 700] width 49 height 29
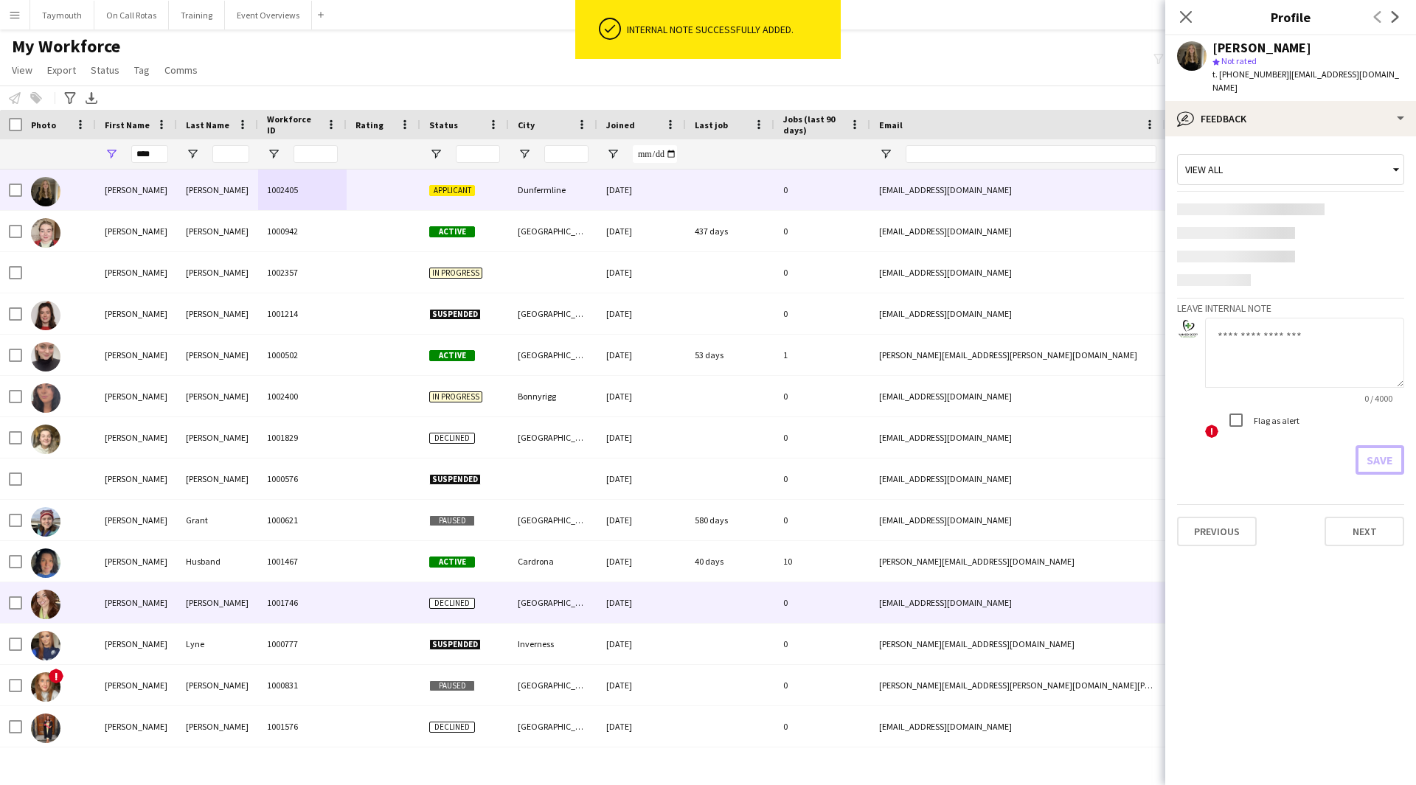
scroll to position [0, 0]
